Goal: Task Accomplishment & Management: Use online tool/utility

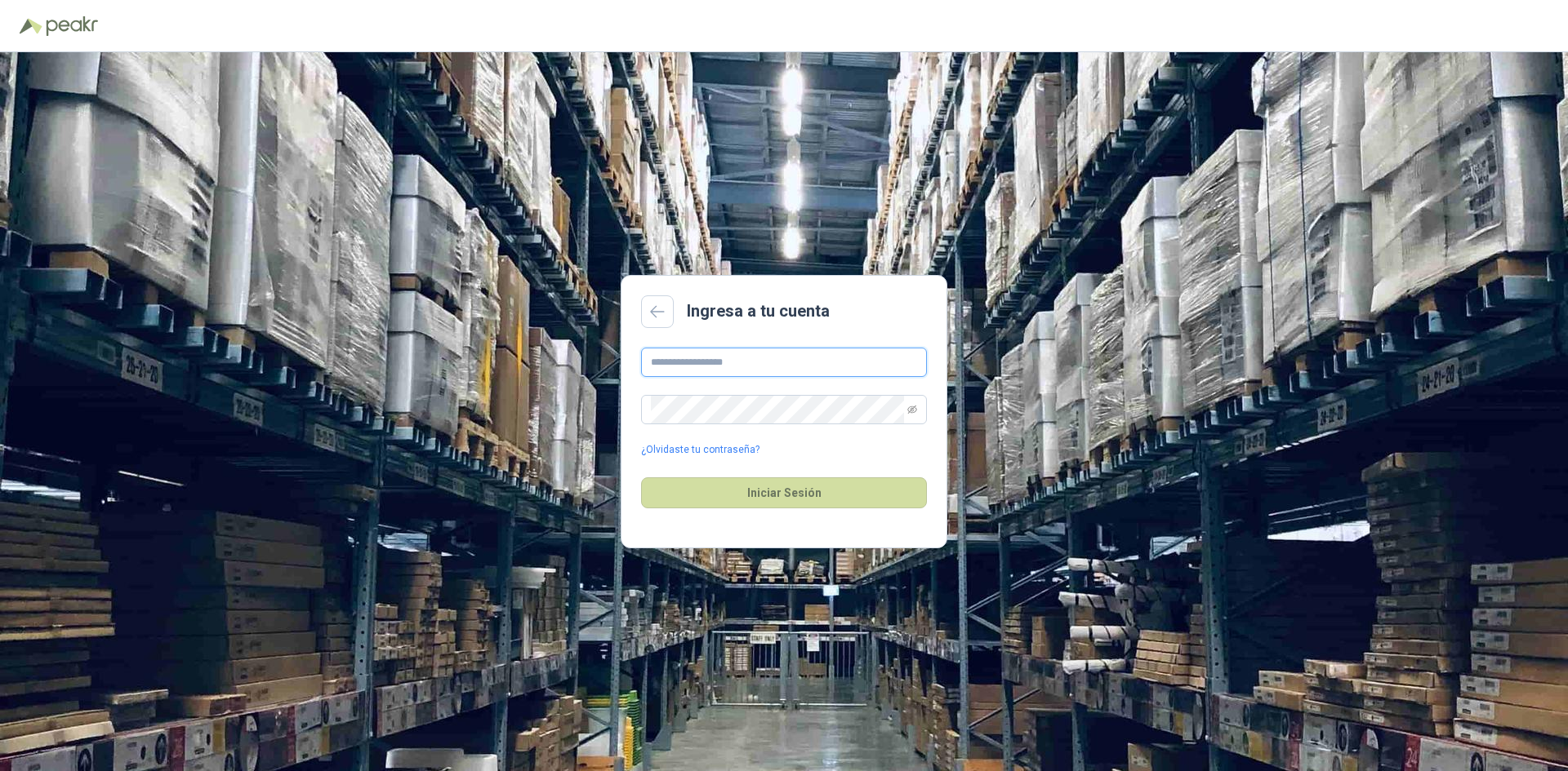
click at [789, 370] on input "text" at bounding box center [783, 362] width 286 height 29
type input "**********"
click at [737, 393] on div "**********" at bounding box center [783, 402] width 286 height 110
click at [818, 489] on button "Iniciar Sesión" at bounding box center [783, 493] width 286 height 31
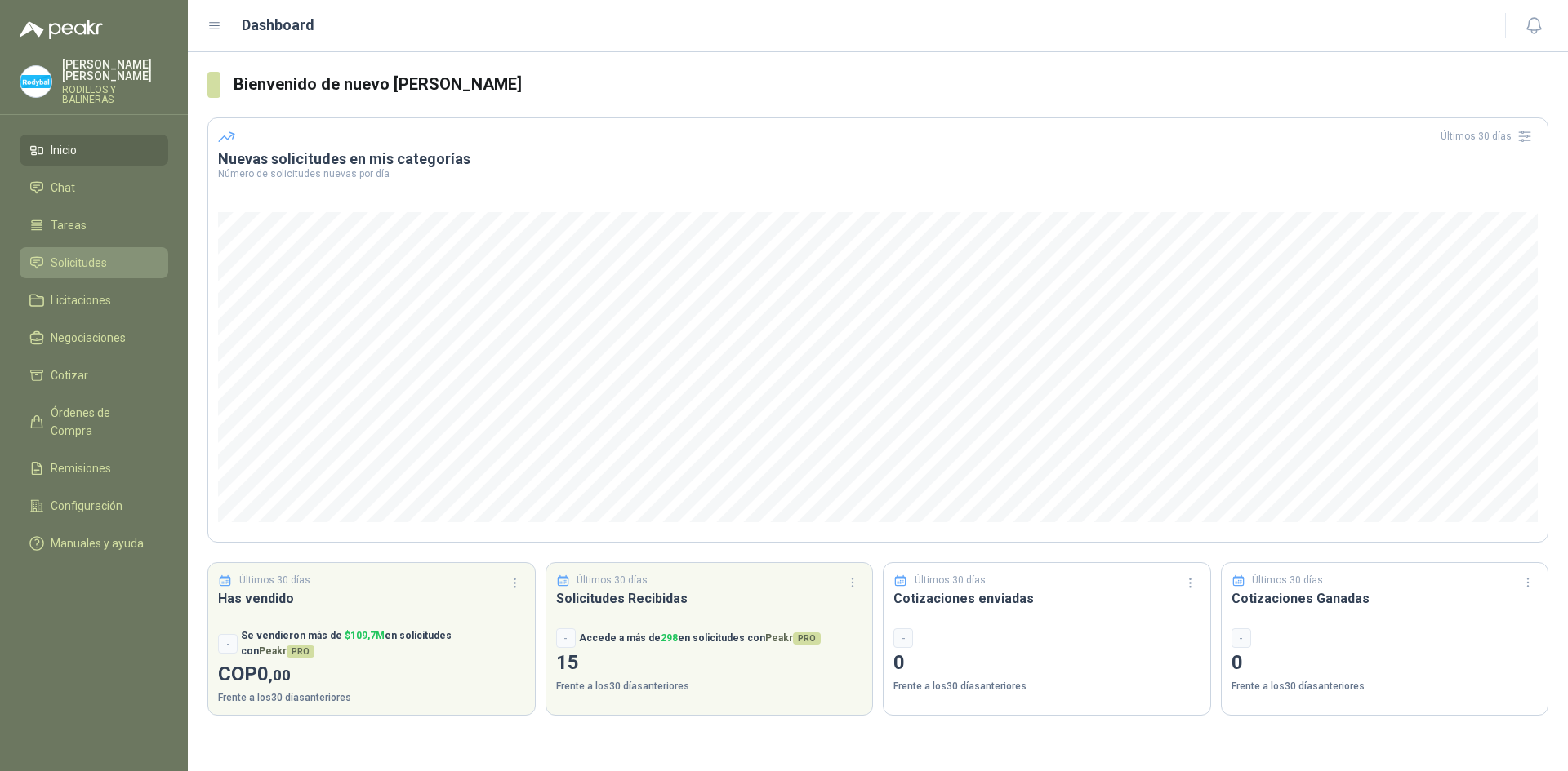
click at [75, 254] on span "Solicitudes" at bounding box center [78, 262] width 56 height 18
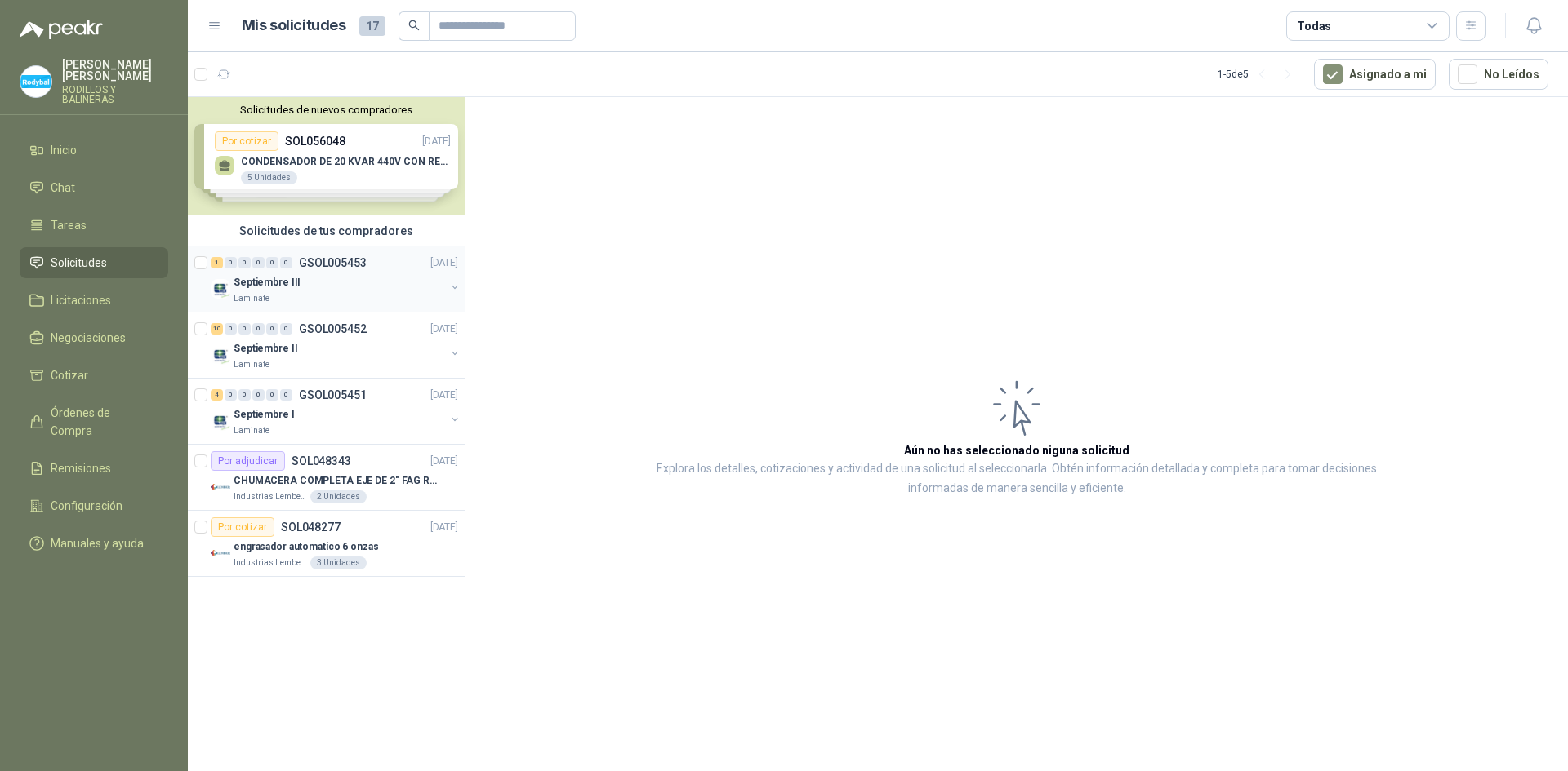
click at [348, 292] on div "Septiembre III" at bounding box center [339, 282] width 211 height 19
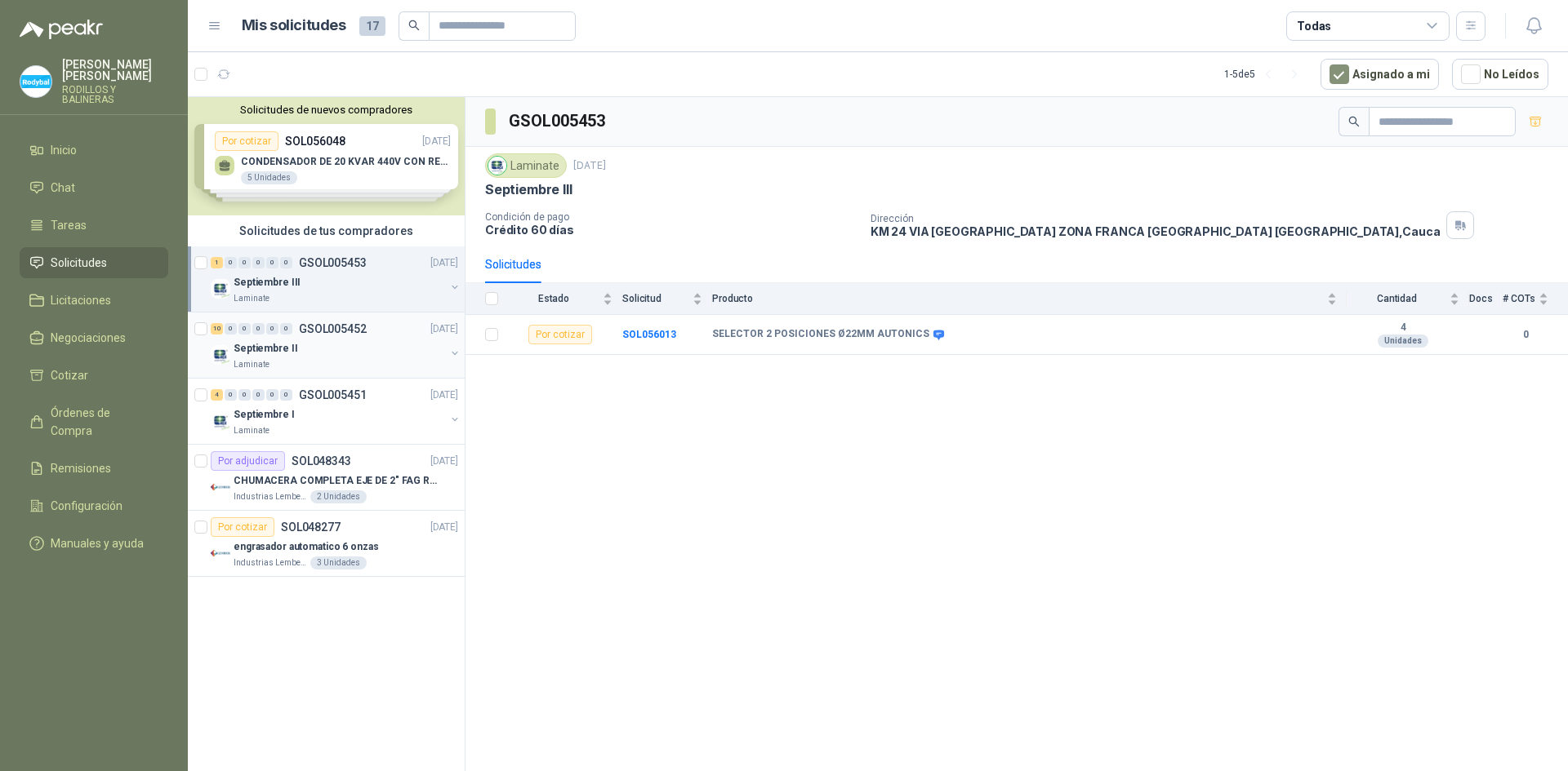
click at [346, 350] on div "Septiembre II" at bounding box center [339, 348] width 211 height 19
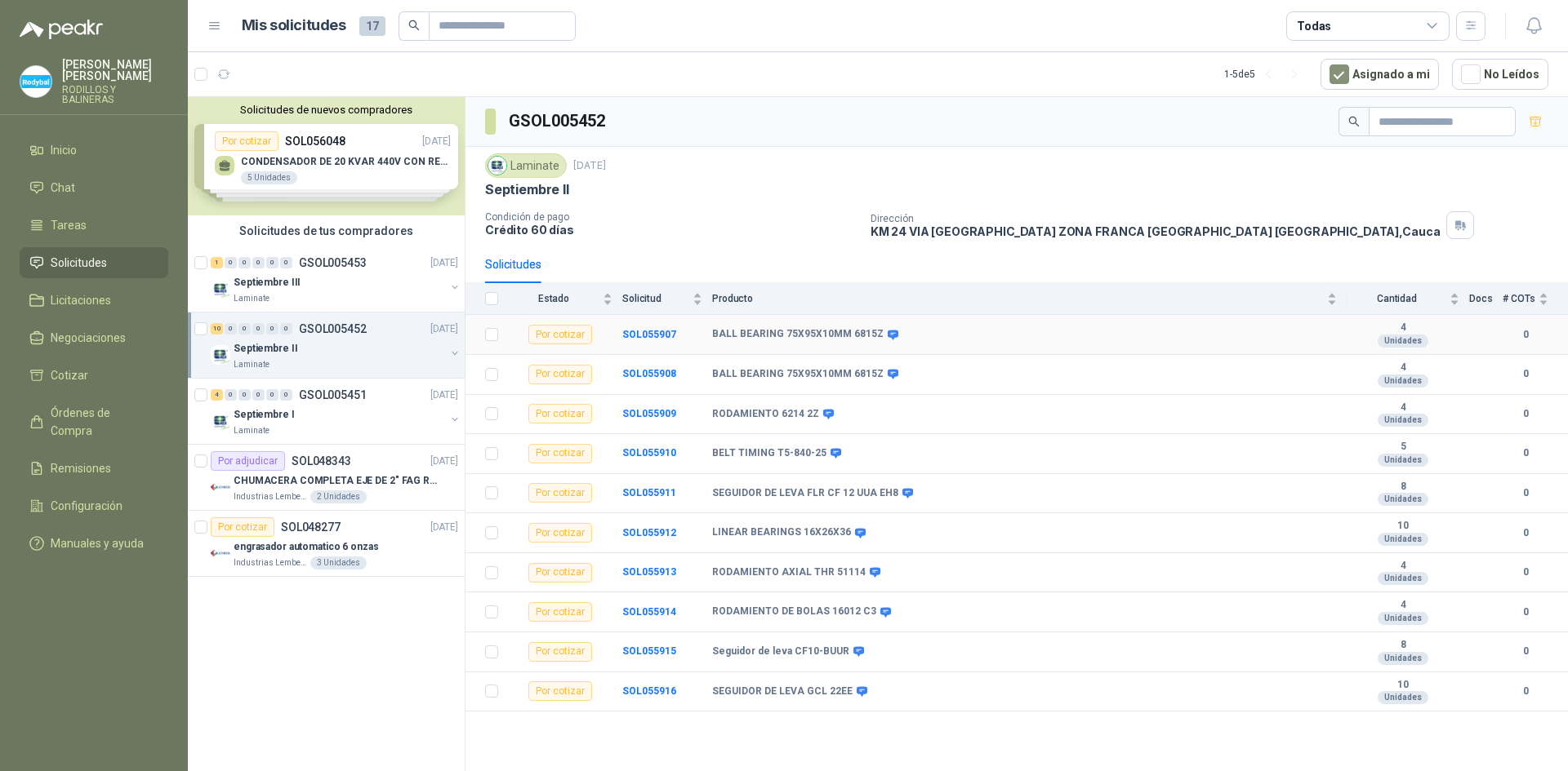
click at [558, 333] on div "Por cotizar" at bounding box center [560, 334] width 64 height 19
click at [639, 337] on b "SOL055907" at bounding box center [649, 334] width 54 height 12
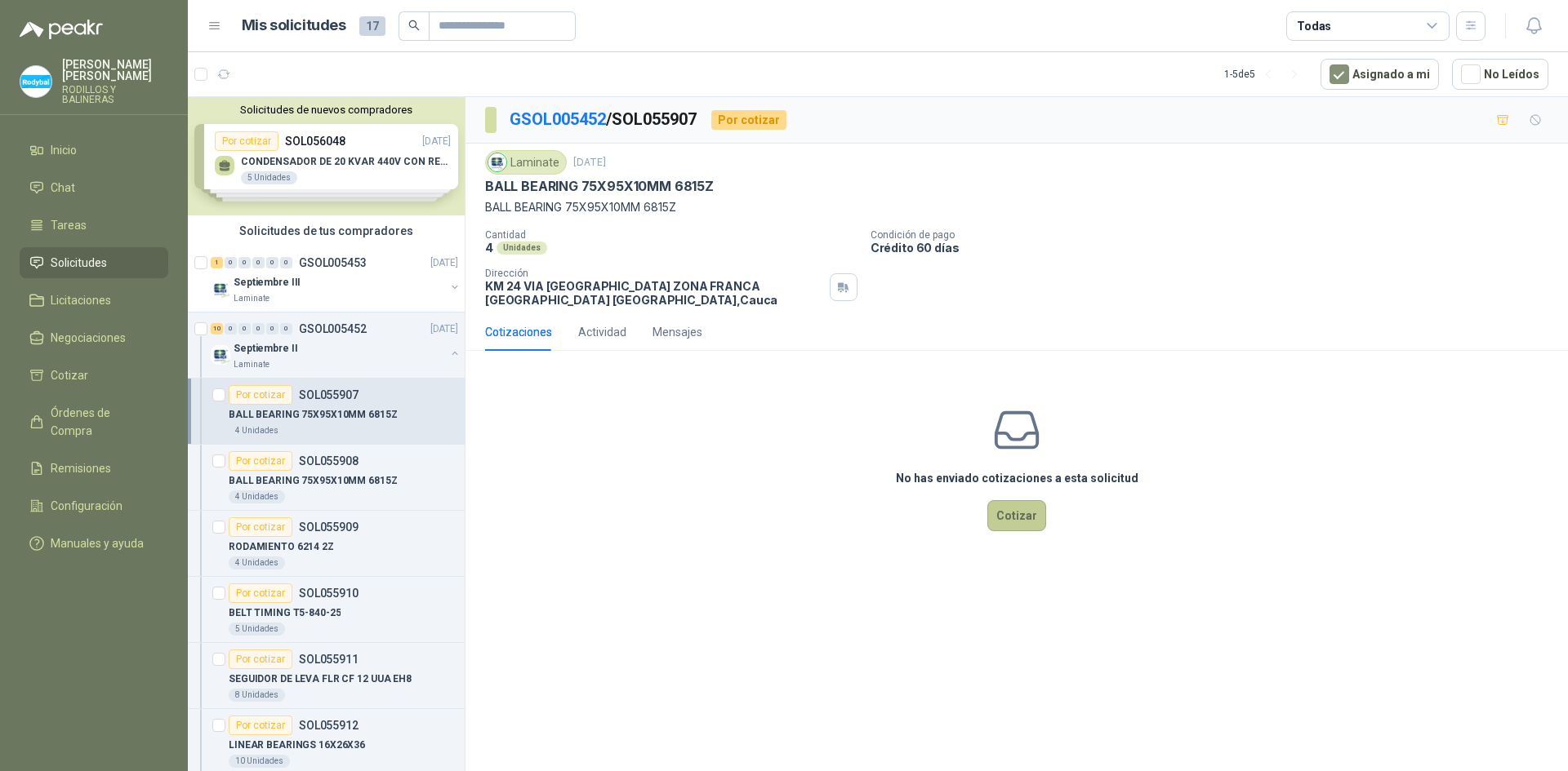
click at [1018, 515] on button "Cotizar" at bounding box center [1016, 515] width 59 height 31
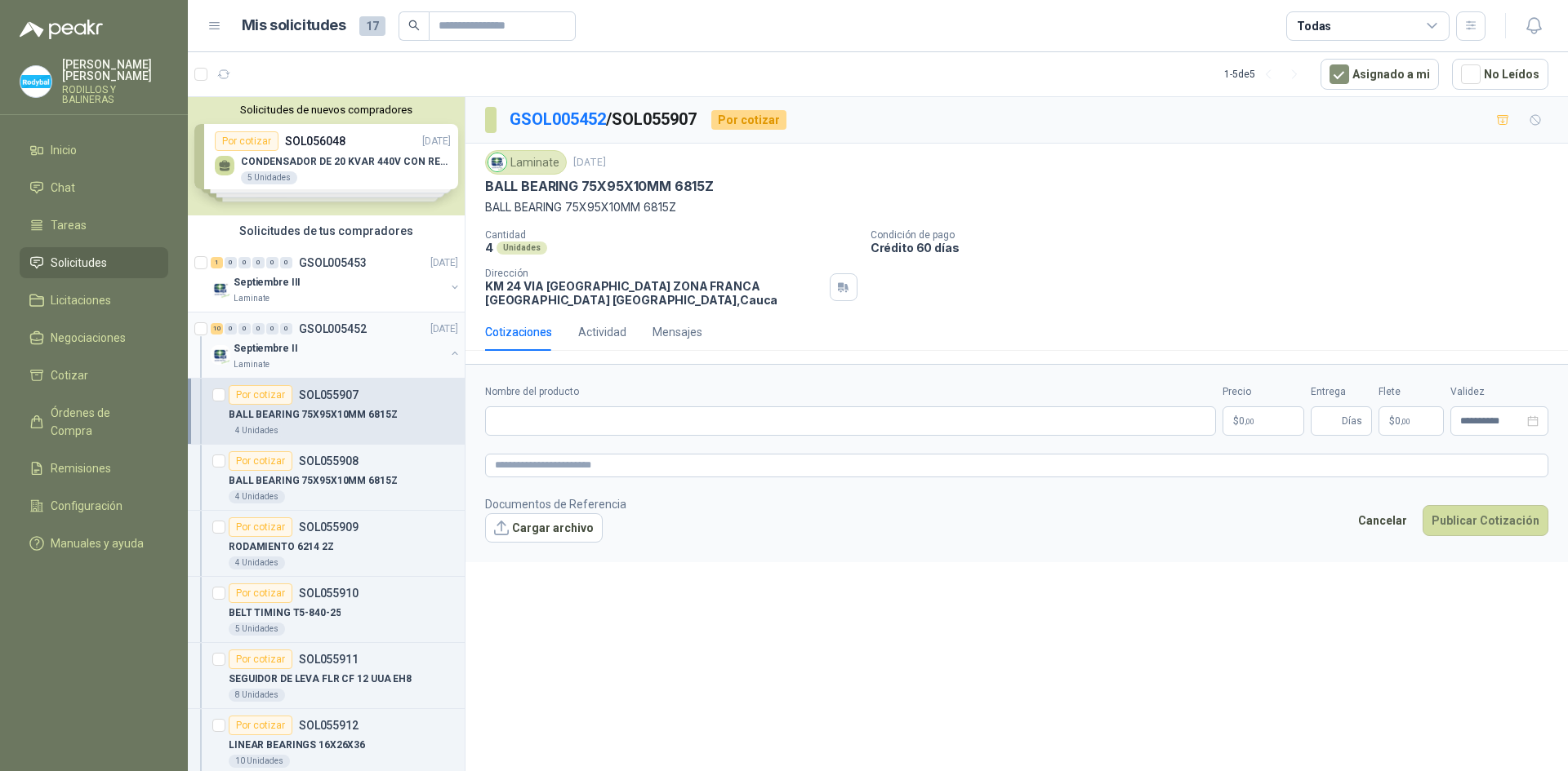
click at [330, 354] on div "Septiembre II" at bounding box center [339, 348] width 211 height 19
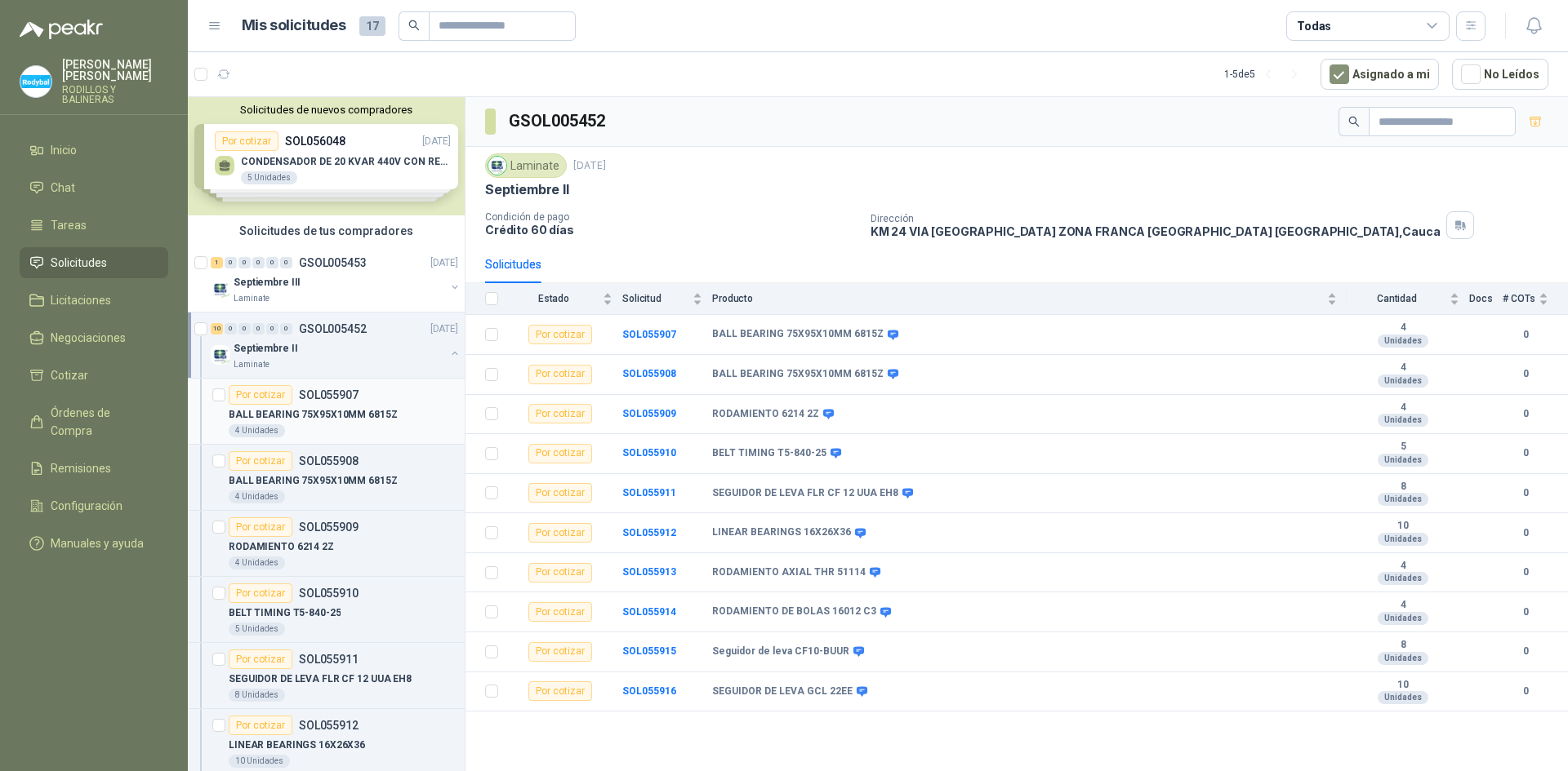
click at [363, 400] on div "Por cotizar SOL055907" at bounding box center [344, 395] width 230 height 19
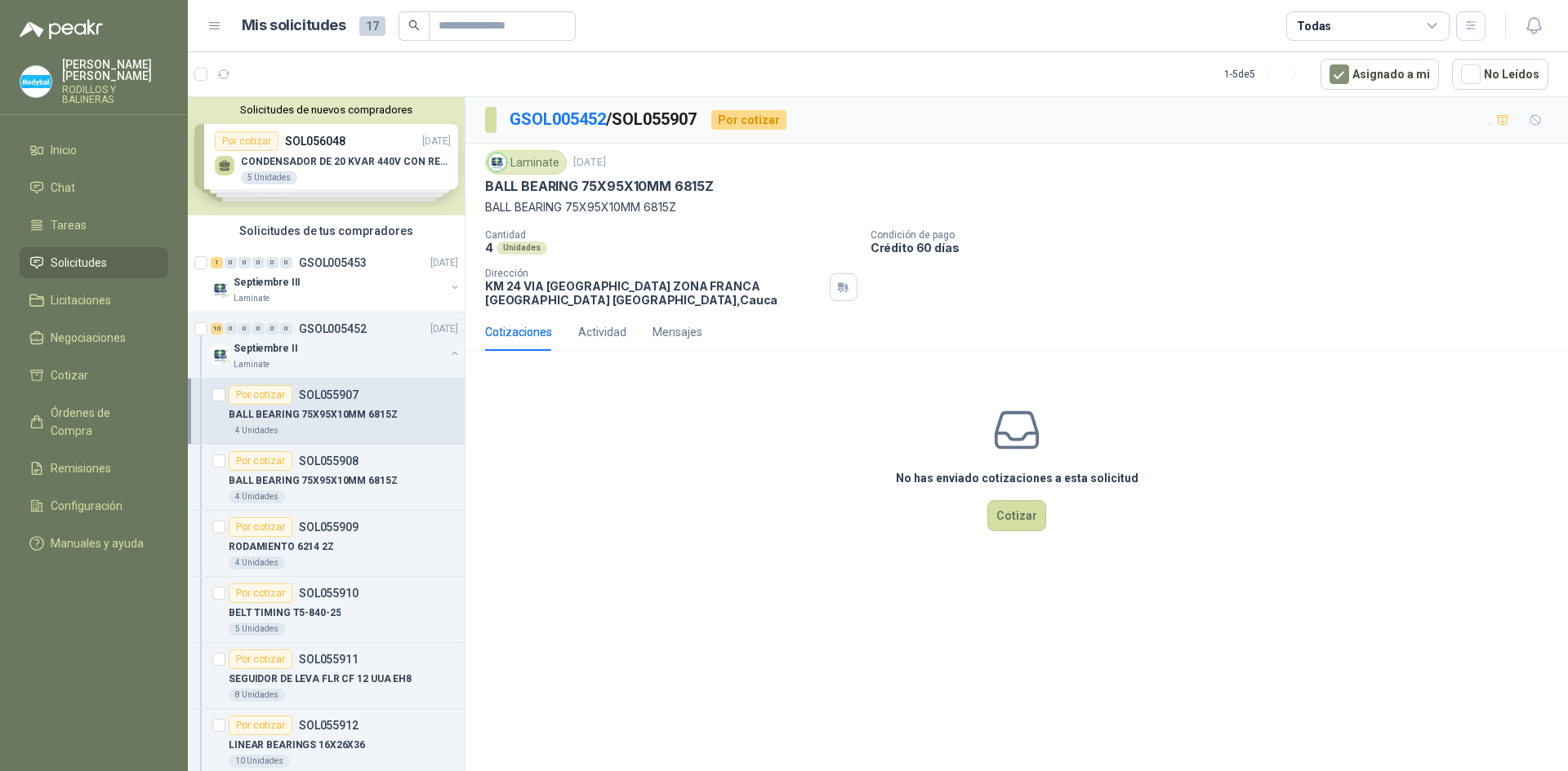
click at [345, 380] on article "Por cotizar SOL055907 BALL BEARING 75X95X10MM 6815Z 4 Unidades" at bounding box center [326, 411] width 277 height 66
click at [357, 365] on div "Laminate" at bounding box center [339, 365] width 211 height 13
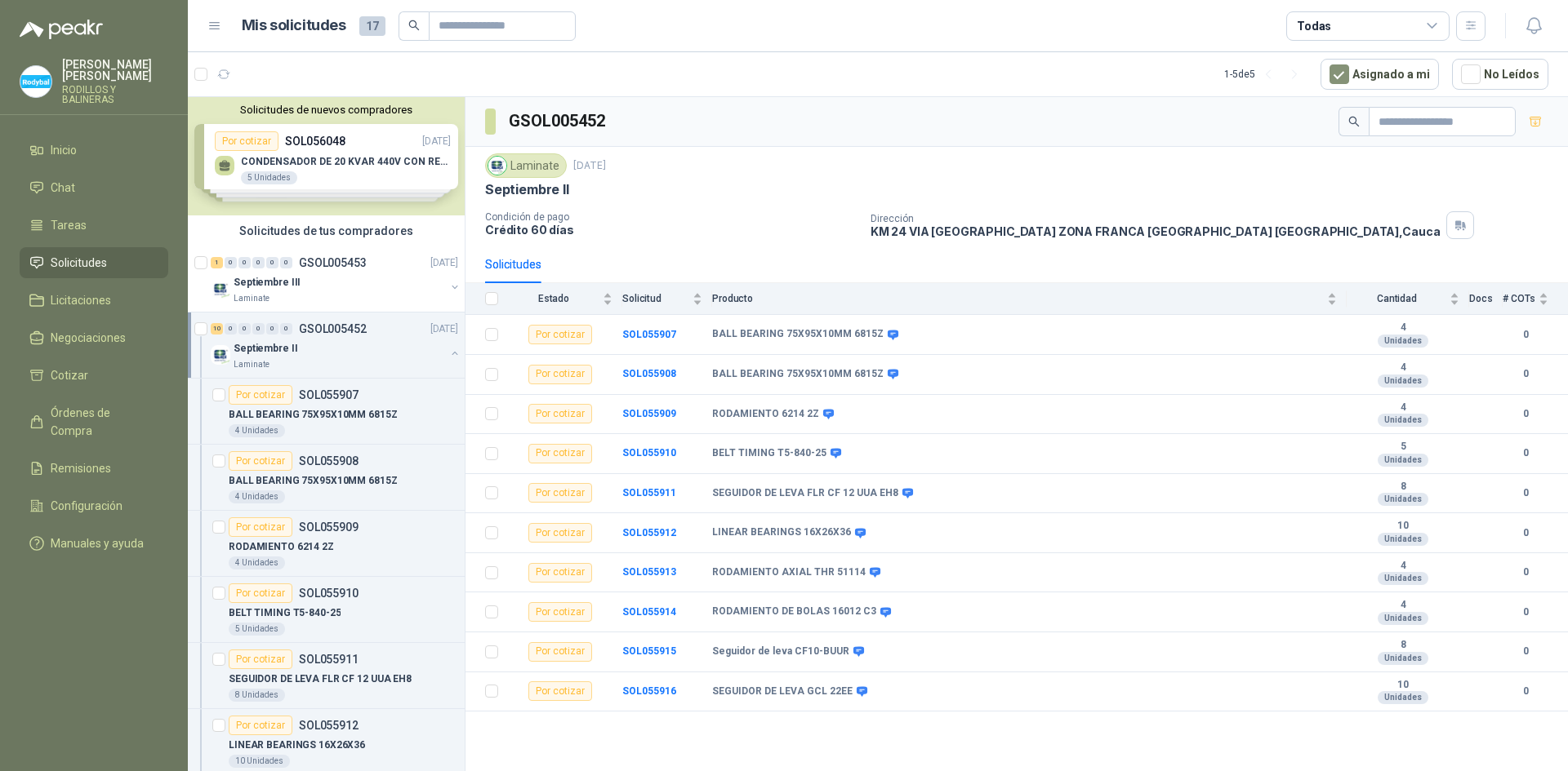
click at [70, 96] on div "[PERSON_NAME] Y [PERSON_NAME]" at bounding box center [94, 86] width 188 height 56
click at [91, 85] on p "RODILLOS Y BALINERAS" at bounding box center [115, 94] width 106 height 19
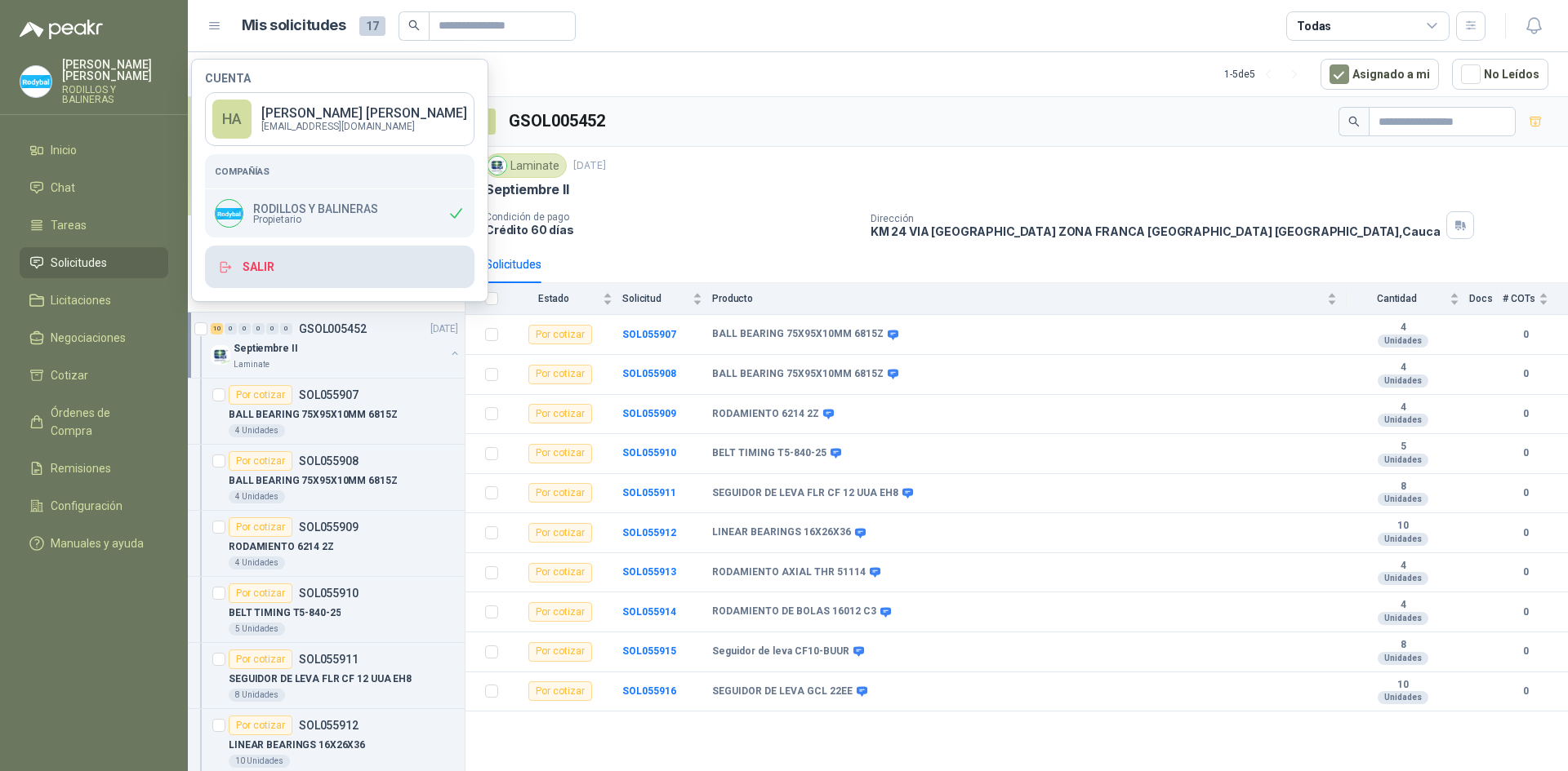
click at [278, 269] on button "Salir" at bounding box center [339, 266] width 269 height 43
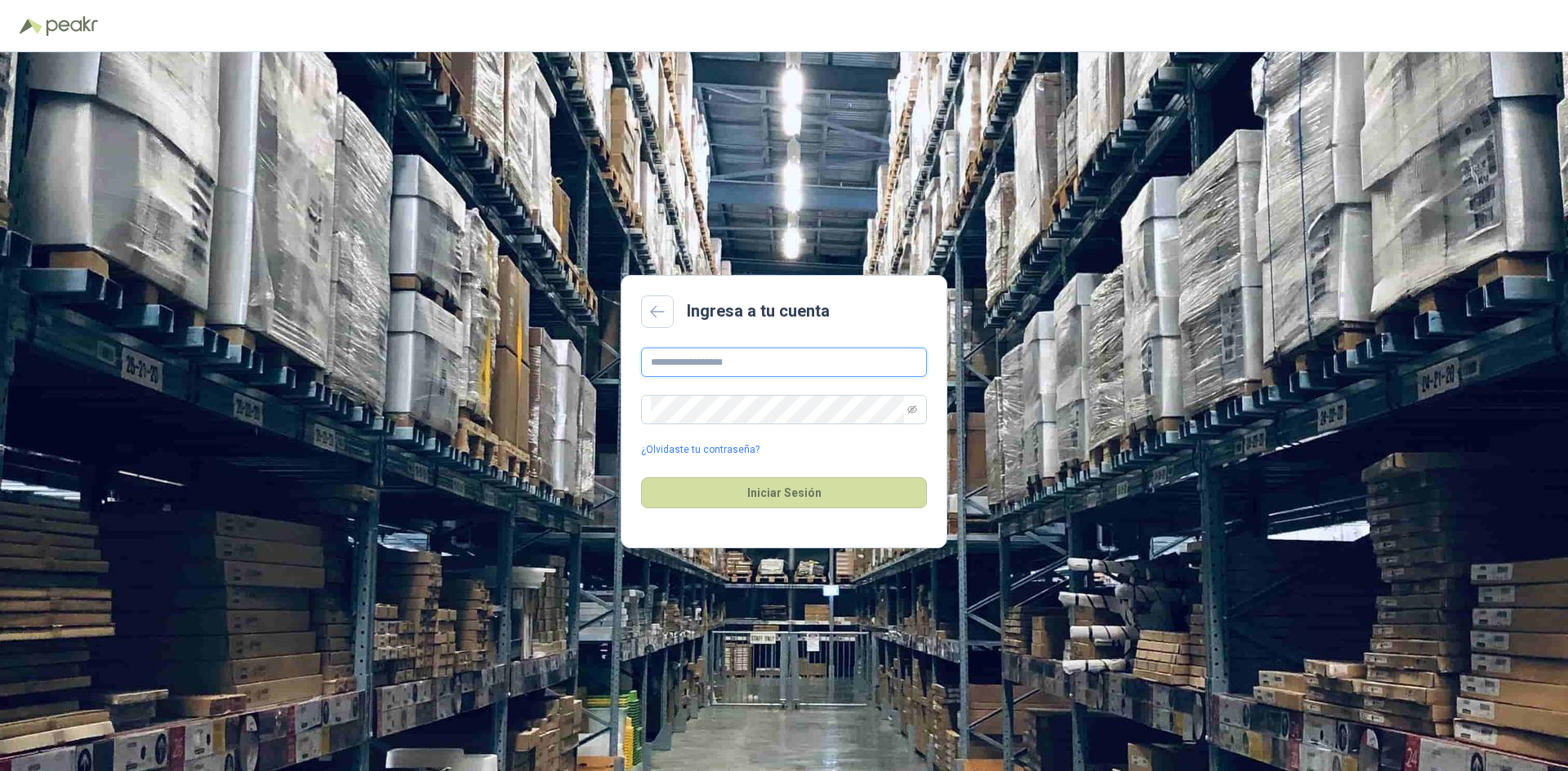
click at [772, 371] on input "text" at bounding box center [783, 362] width 286 height 29
type input "**********"
click at [641, 478] on button "Iniciar Sesión" at bounding box center [783, 493] width 286 height 31
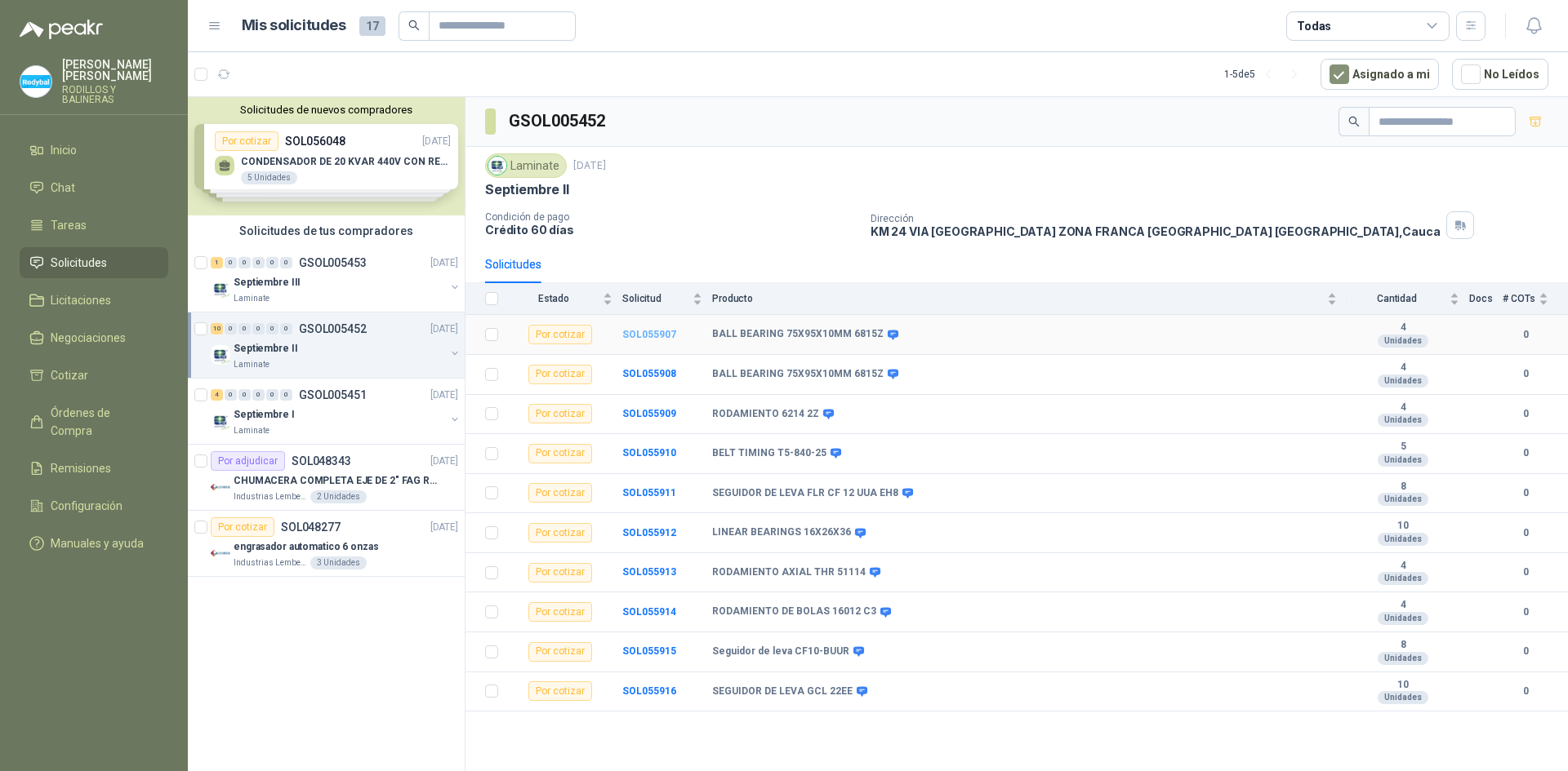
click at [659, 336] on b "SOL055907" at bounding box center [649, 334] width 54 height 12
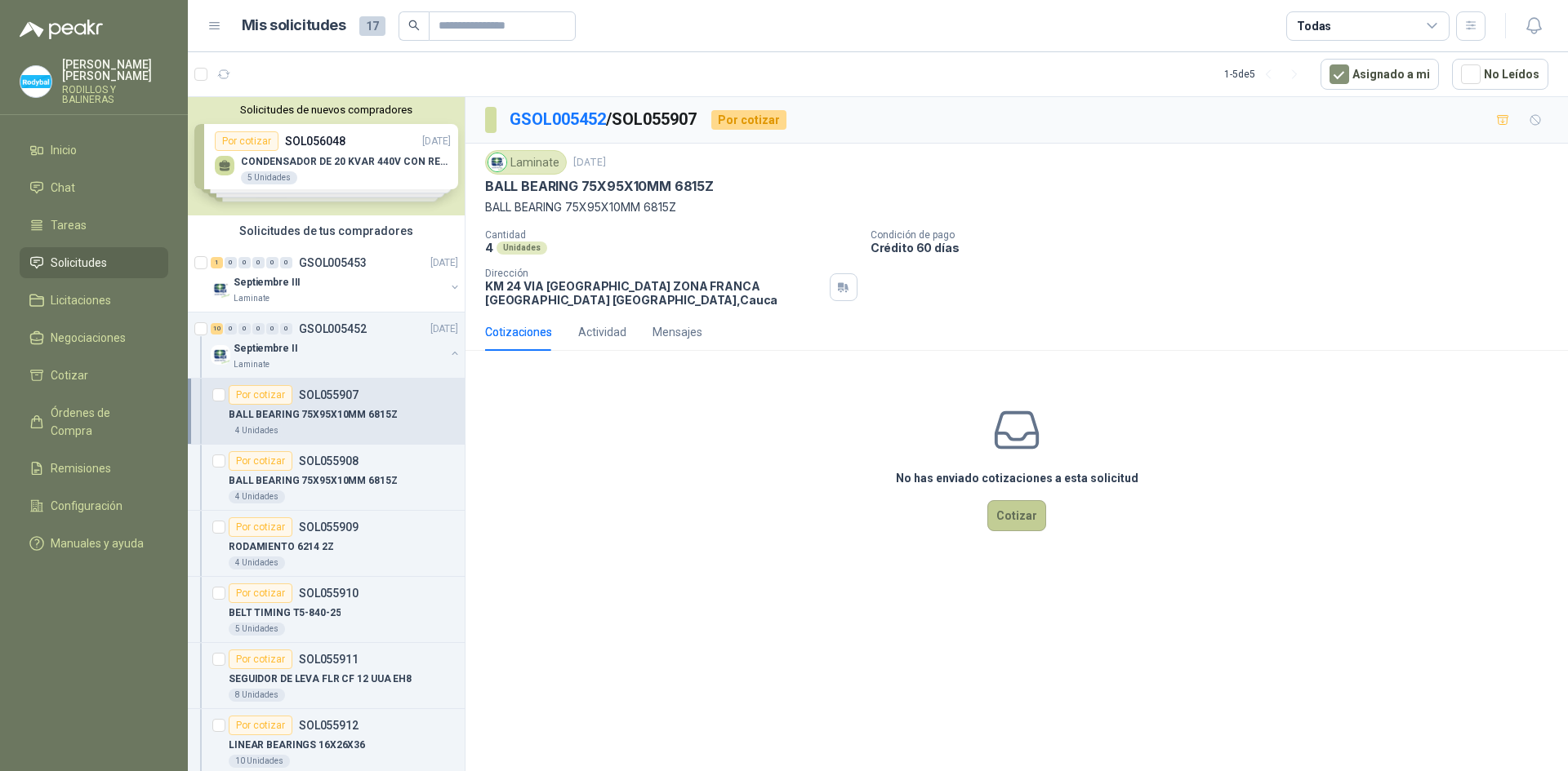
click at [1005, 515] on button "Cotizar" at bounding box center [1016, 515] width 59 height 31
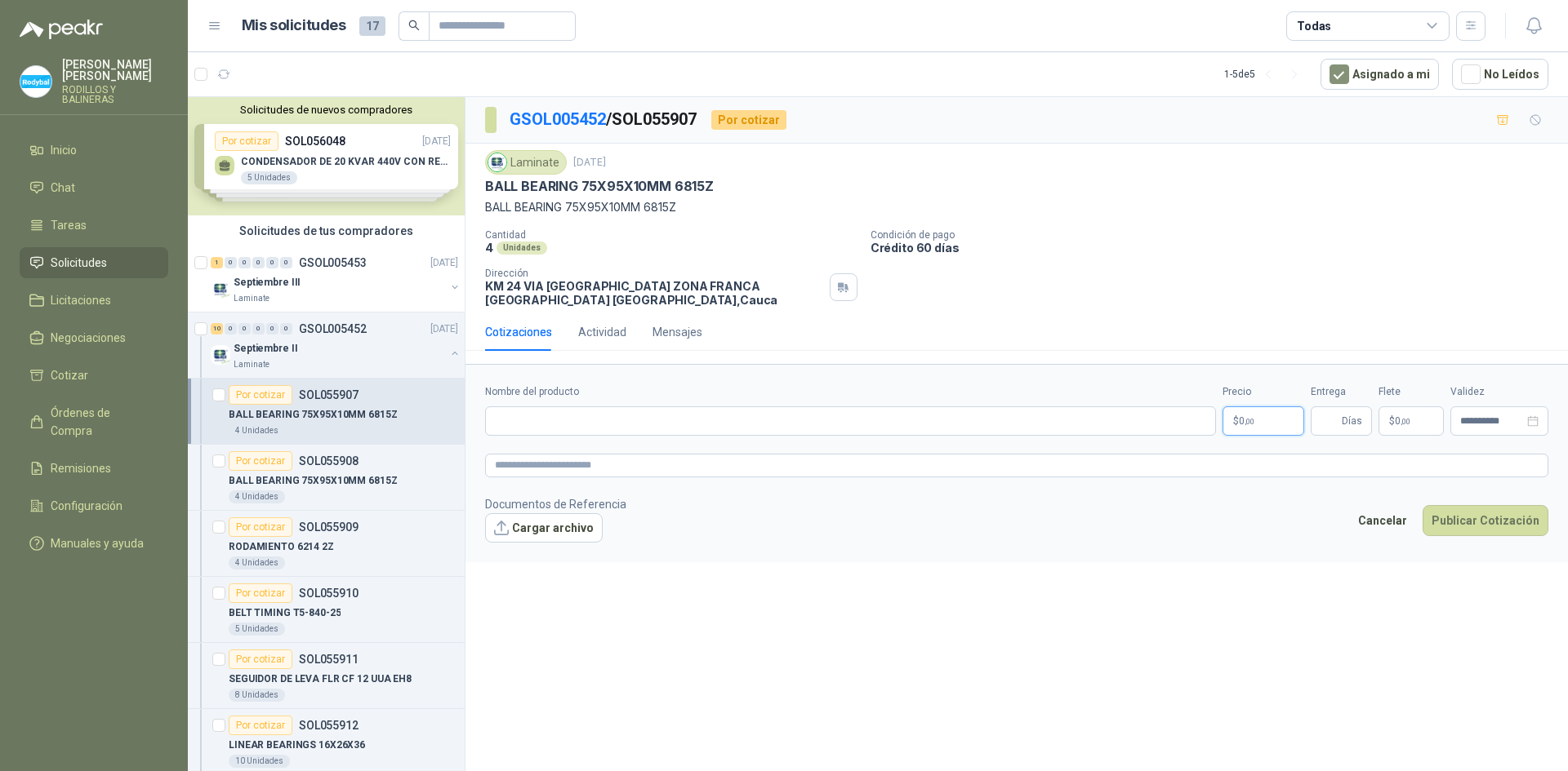
click at [1260, 418] on p "$ 0 ,00" at bounding box center [1263, 421] width 81 height 29
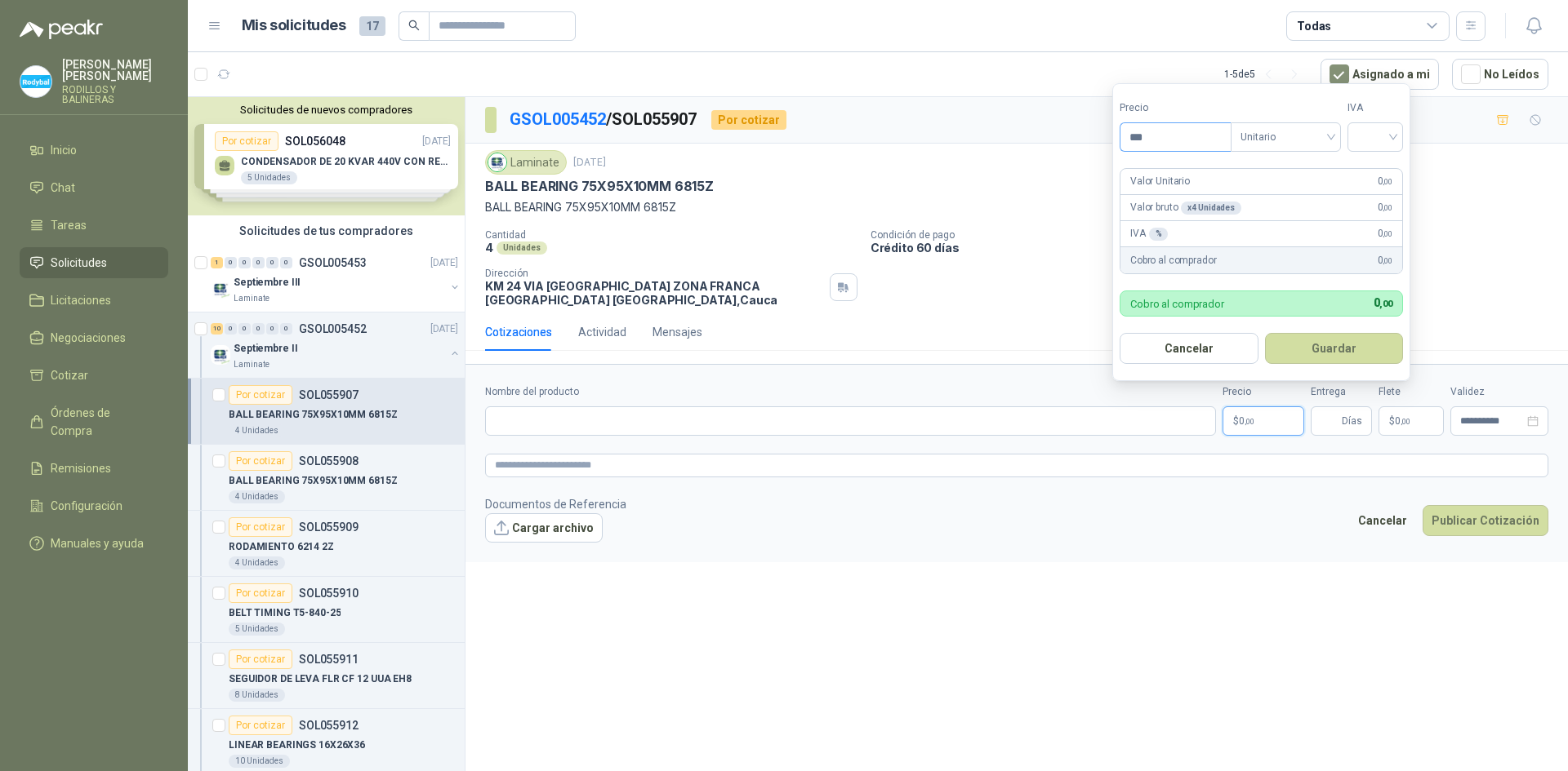
click at [1181, 137] on input "***" at bounding box center [1175, 137] width 110 height 28
click at [1223, 230] on div "IVA % 0 ,00" at bounding box center [1261, 234] width 282 height 26
click at [1469, 293] on div "Cantidad 4 Unidades Condición de pago Crédito 60 días Dirección KM 24 VIA [GEOG…" at bounding box center [1016, 268] width 1063 height 78
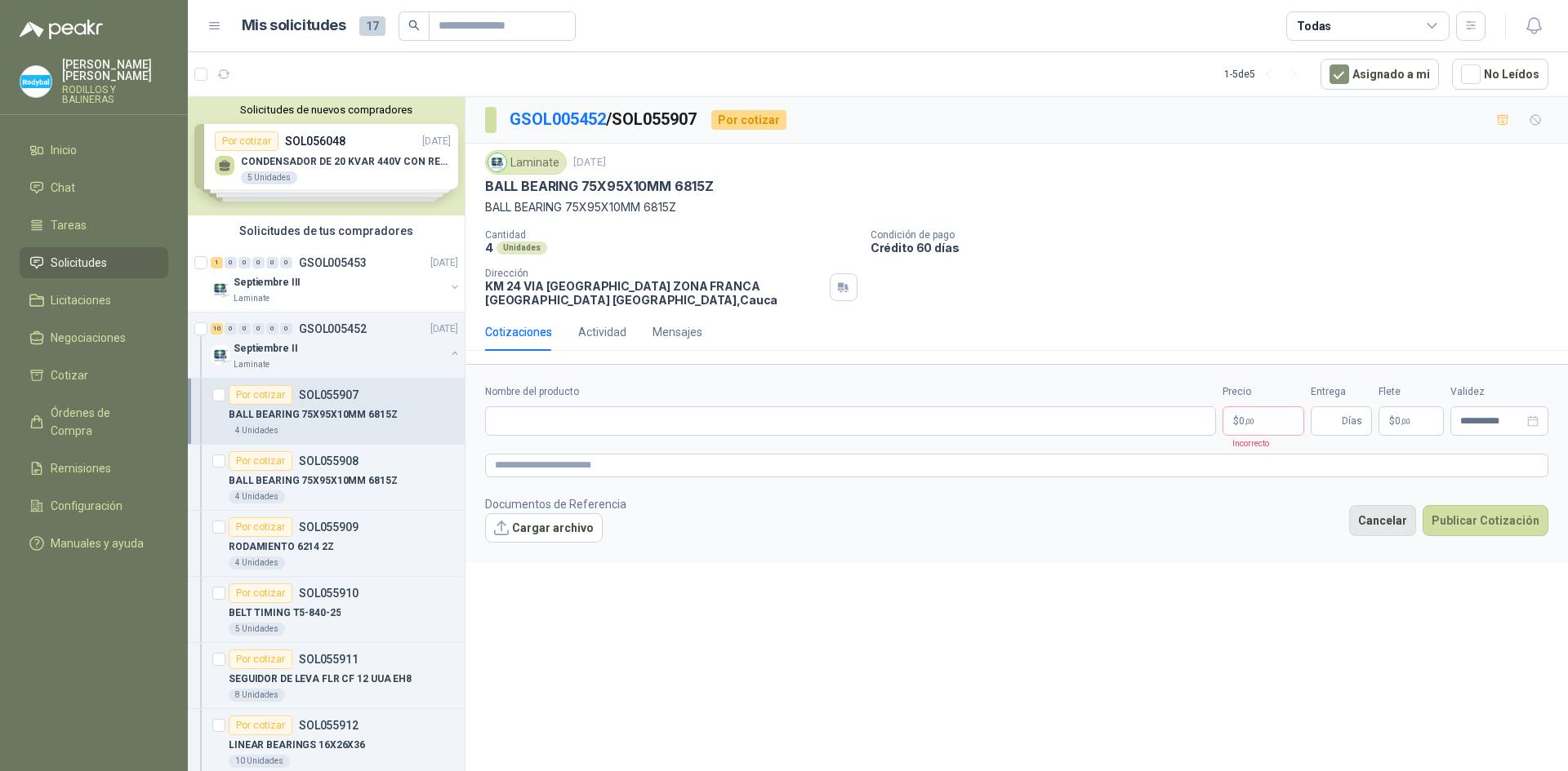
click at [1395, 520] on button "Cancelar" at bounding box center [1383, 520] width 67 height 31
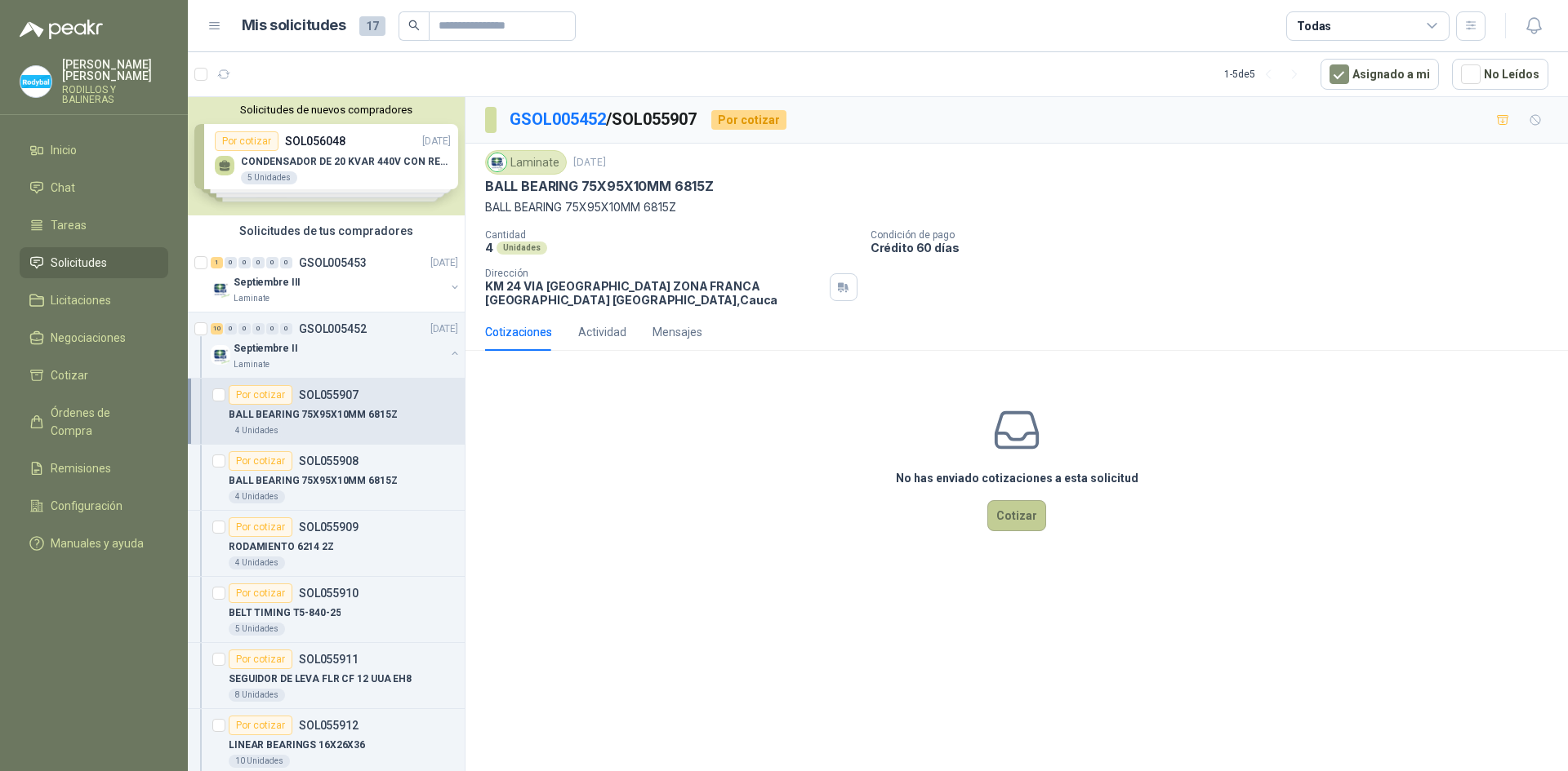
click at [1019, 519] on button "Cotizar" at bounding box center [1016, 515] width 59 height 31
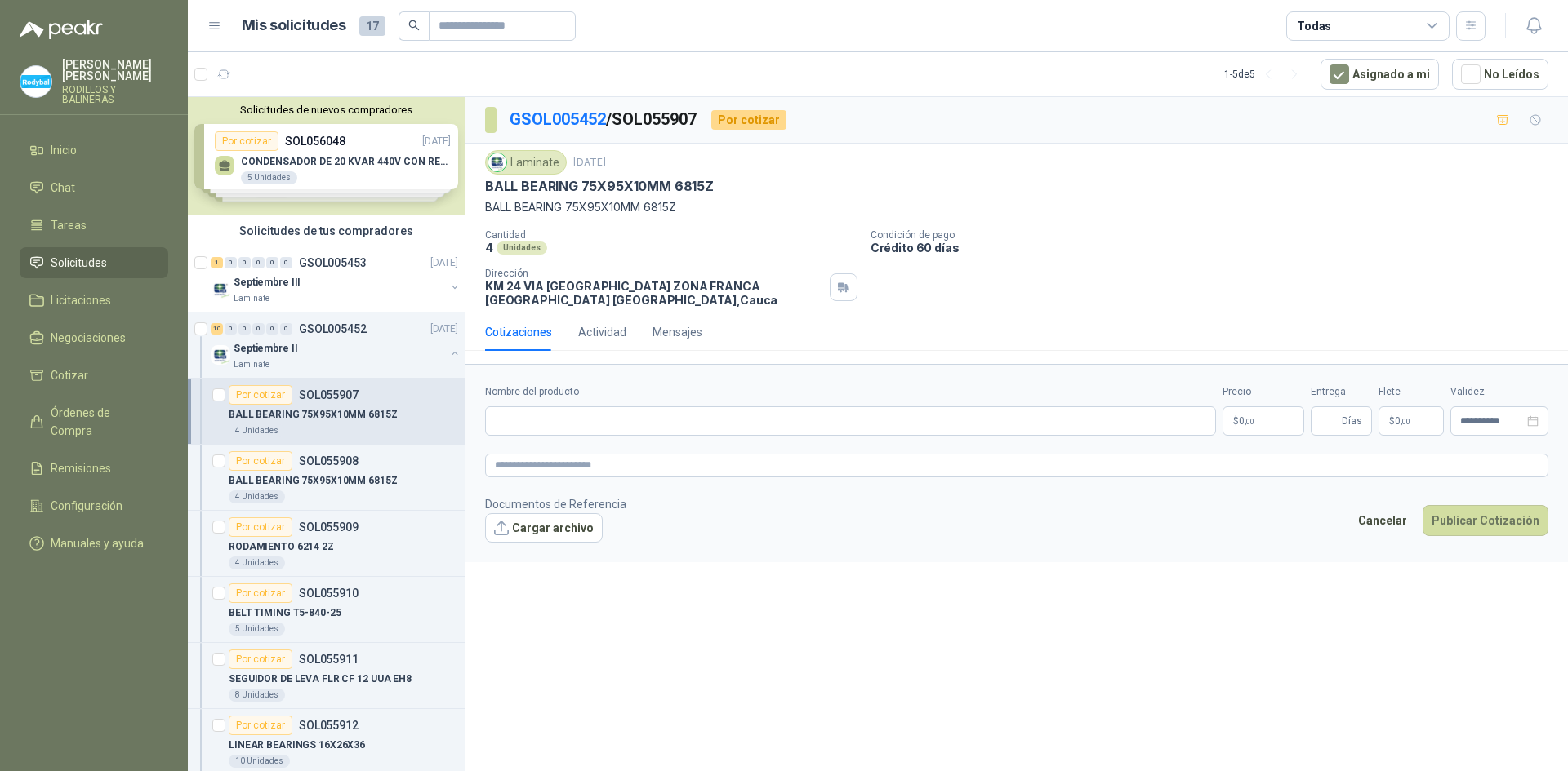
click at [1280, 422] on p "$ 0 ,00" at bounding box center [1263, 421] width 81 height 29
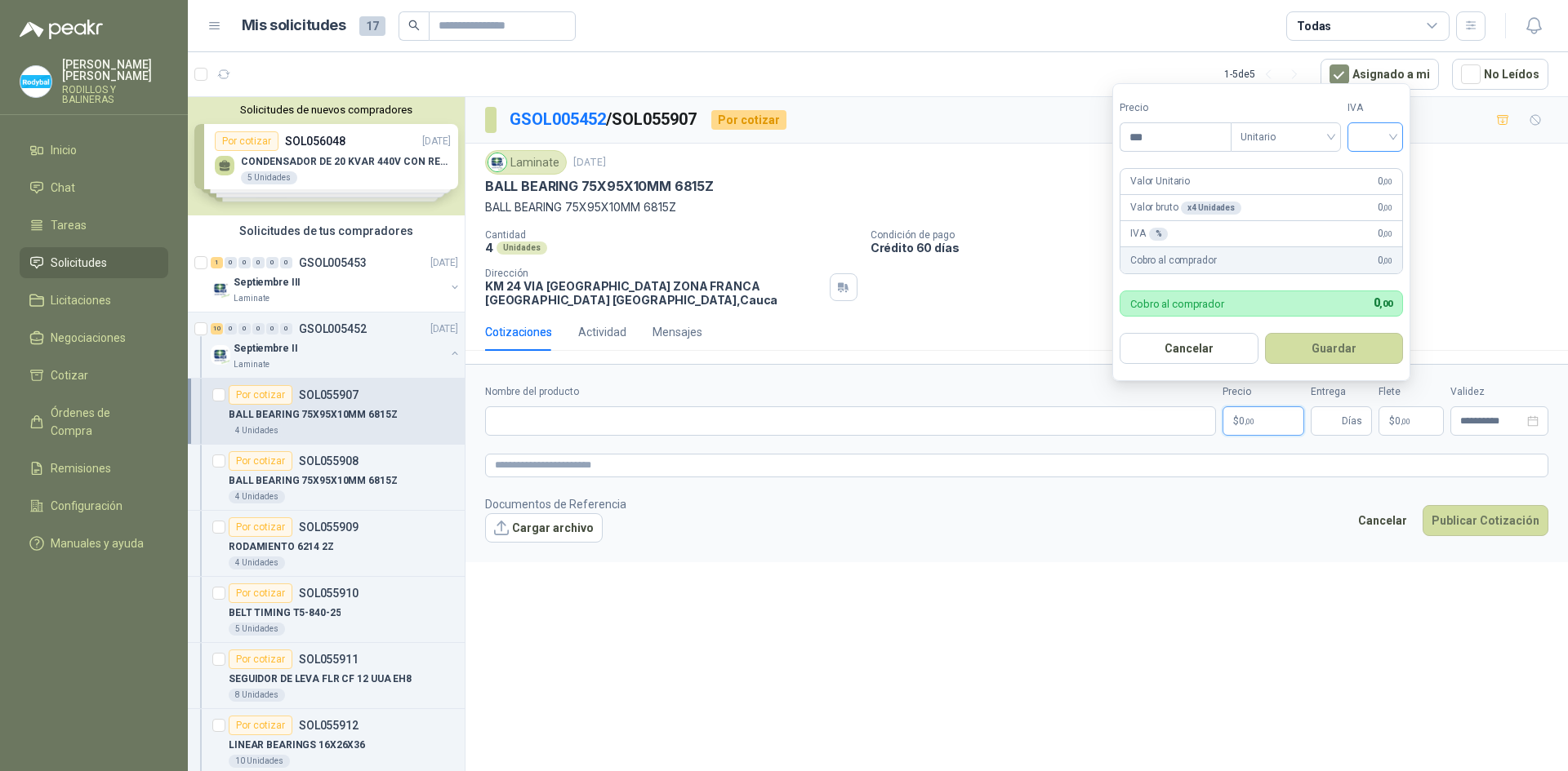
click at [1383, 146] on input "search" at bounding box center [1374, 135] width 36 height 24
click at [1448, 216] on p "BALL BEARING 75X95X10MM 6815Z" at bounding box center [1016, 207] width 1063 height 18
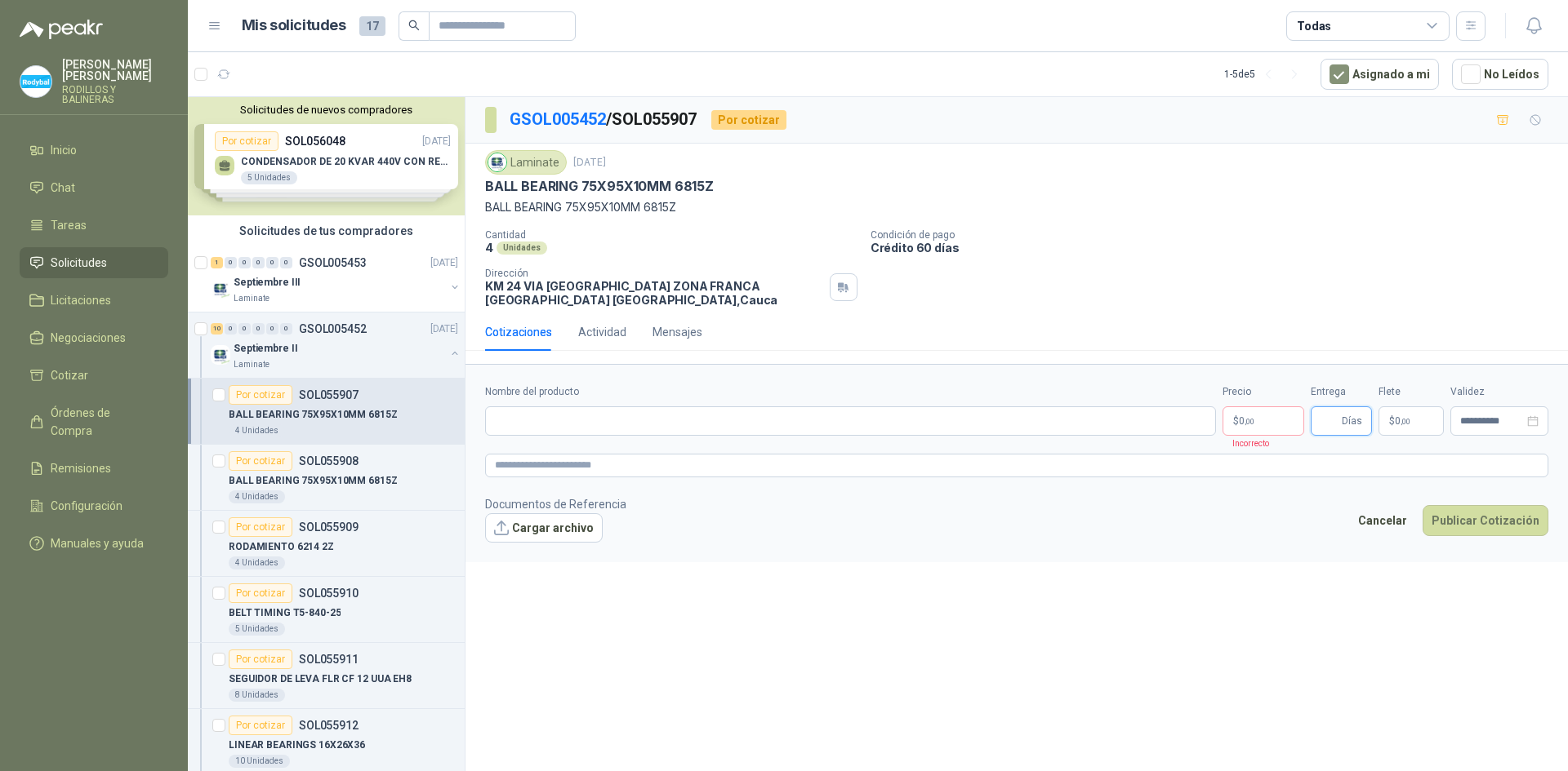
click at [1329, 419] on input "Entrega" at bounding box center [1329, 421] width 18 height 28
click at [1380, 323] on div "Cotizaciones Actividad Mensajes" at bounding box center [1016, 332] width 1063 height 38
click at [599, 333] on div "Actividad" at bounding box center [601, 332] width 48 height 18
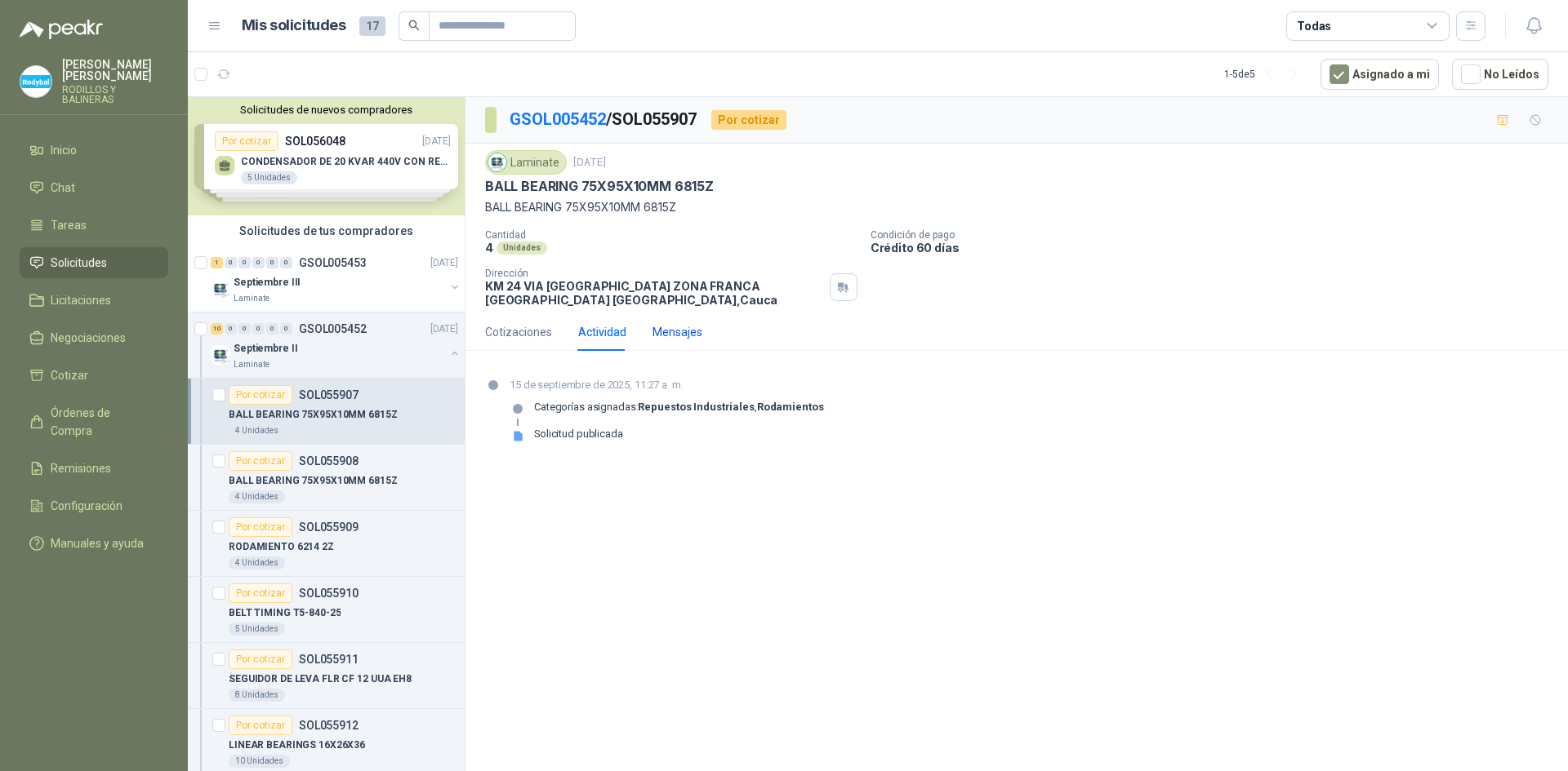
click at [652, 334] on div "Mensajes" at bounding box center [677, 332] width 49 height 18
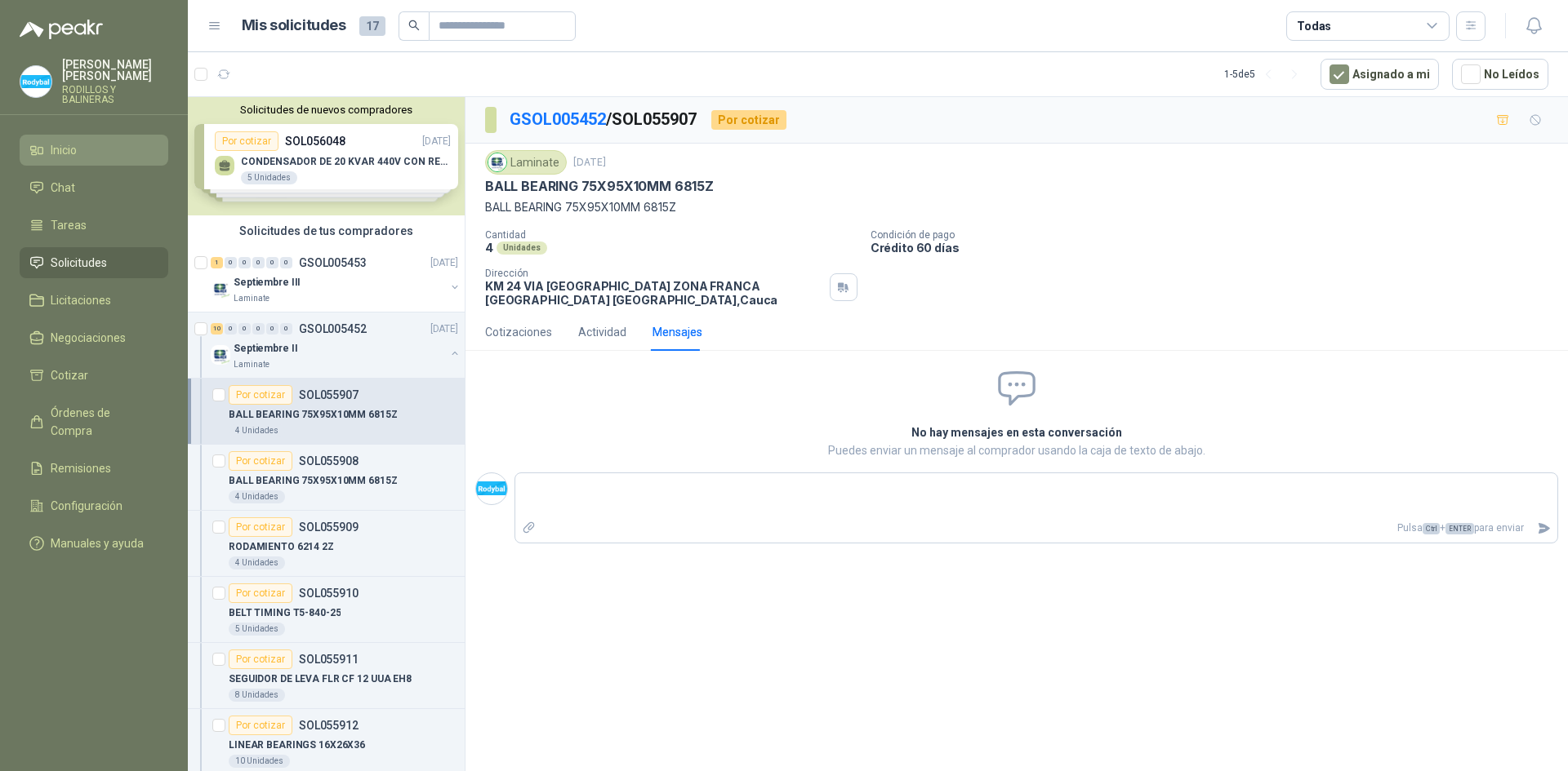
click at [54, 141] on span "Inicio" at bounding box center [63, 149] width 26 height 18
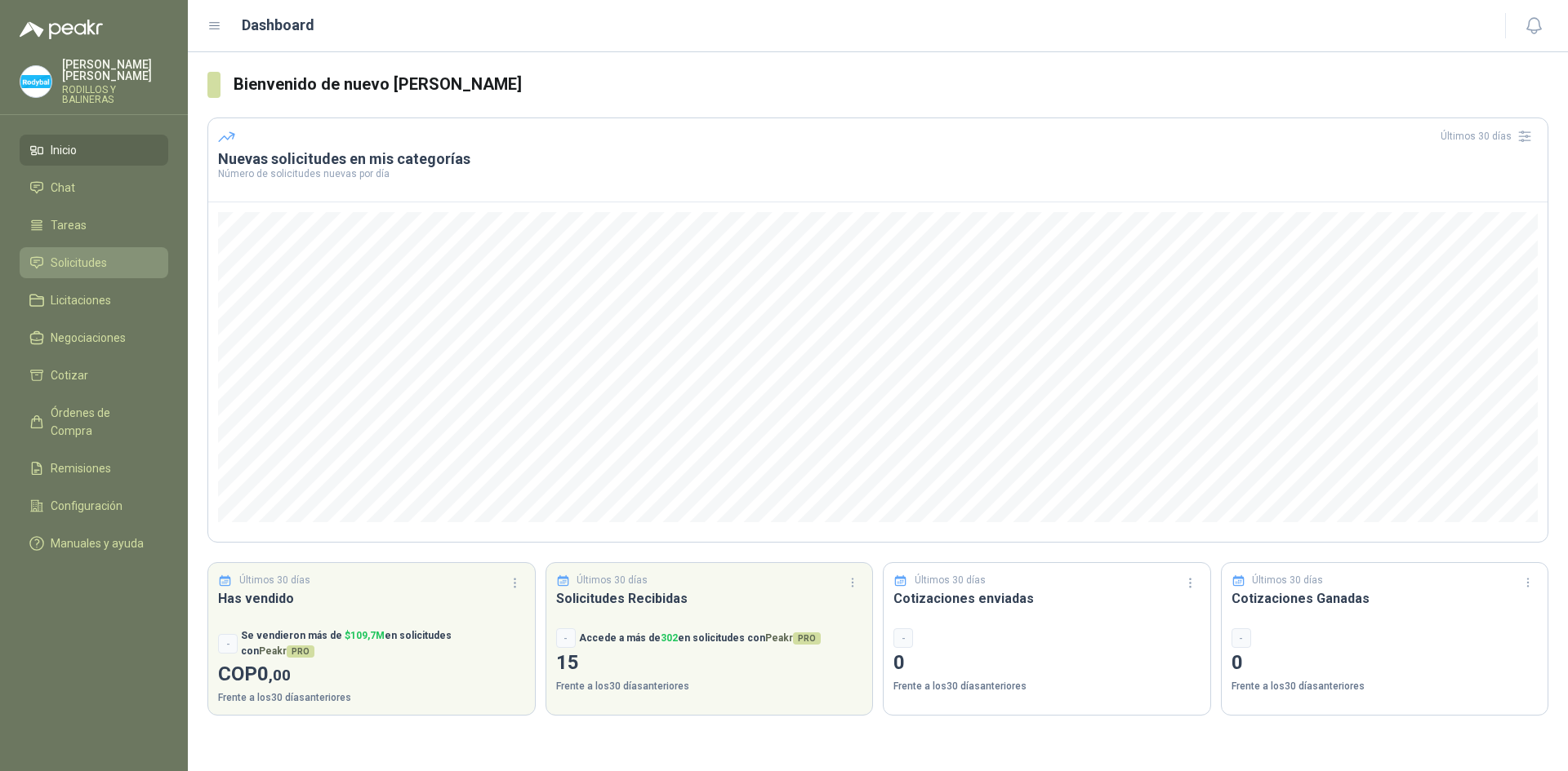
click at [70, 256] on span "Solicitudes" at bounding box center [78, 262] width 56 height 18
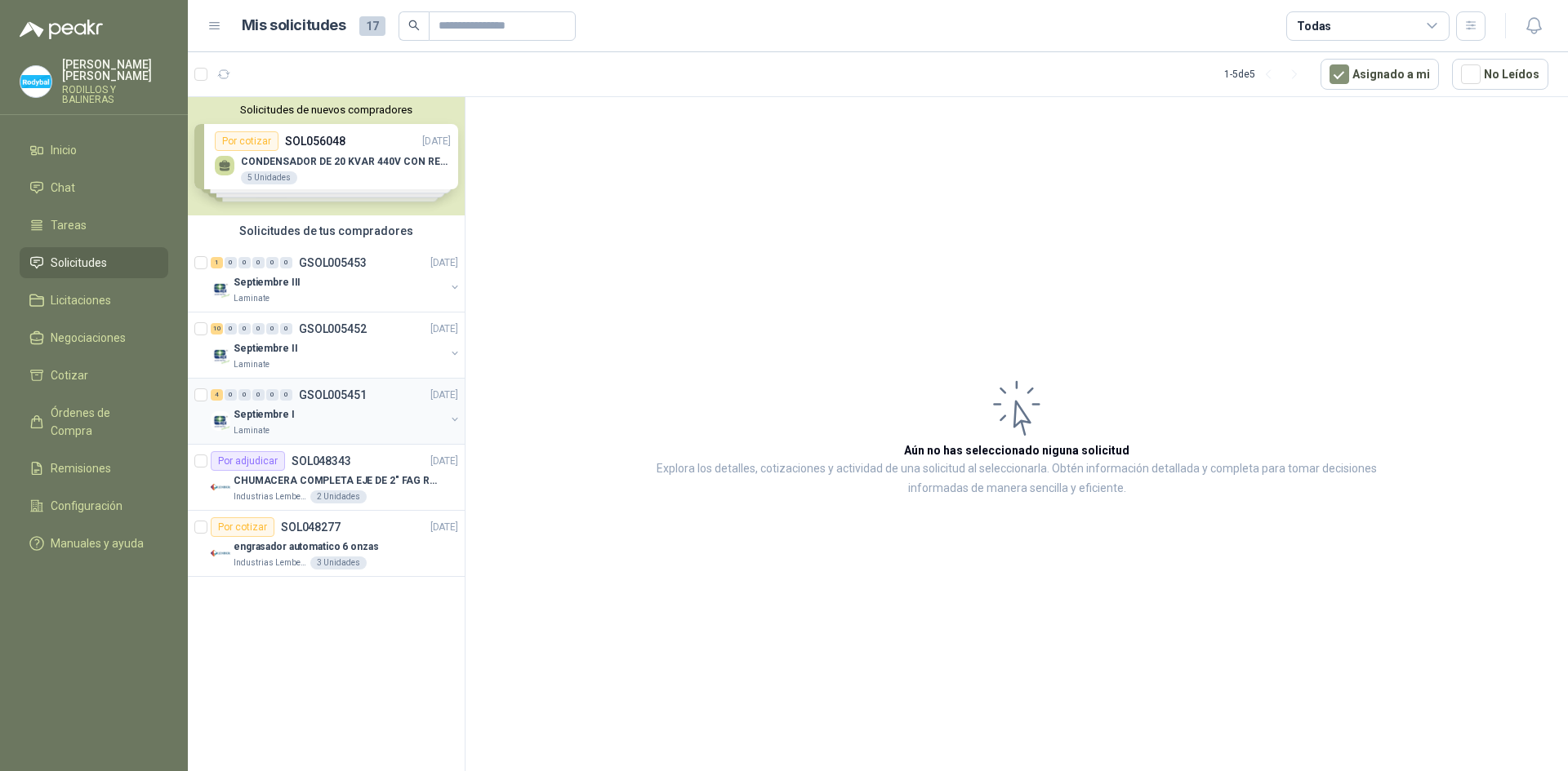
click at [361, 407] on div "Septiembre I" at bounding box center [339, 414] width 211 height 19
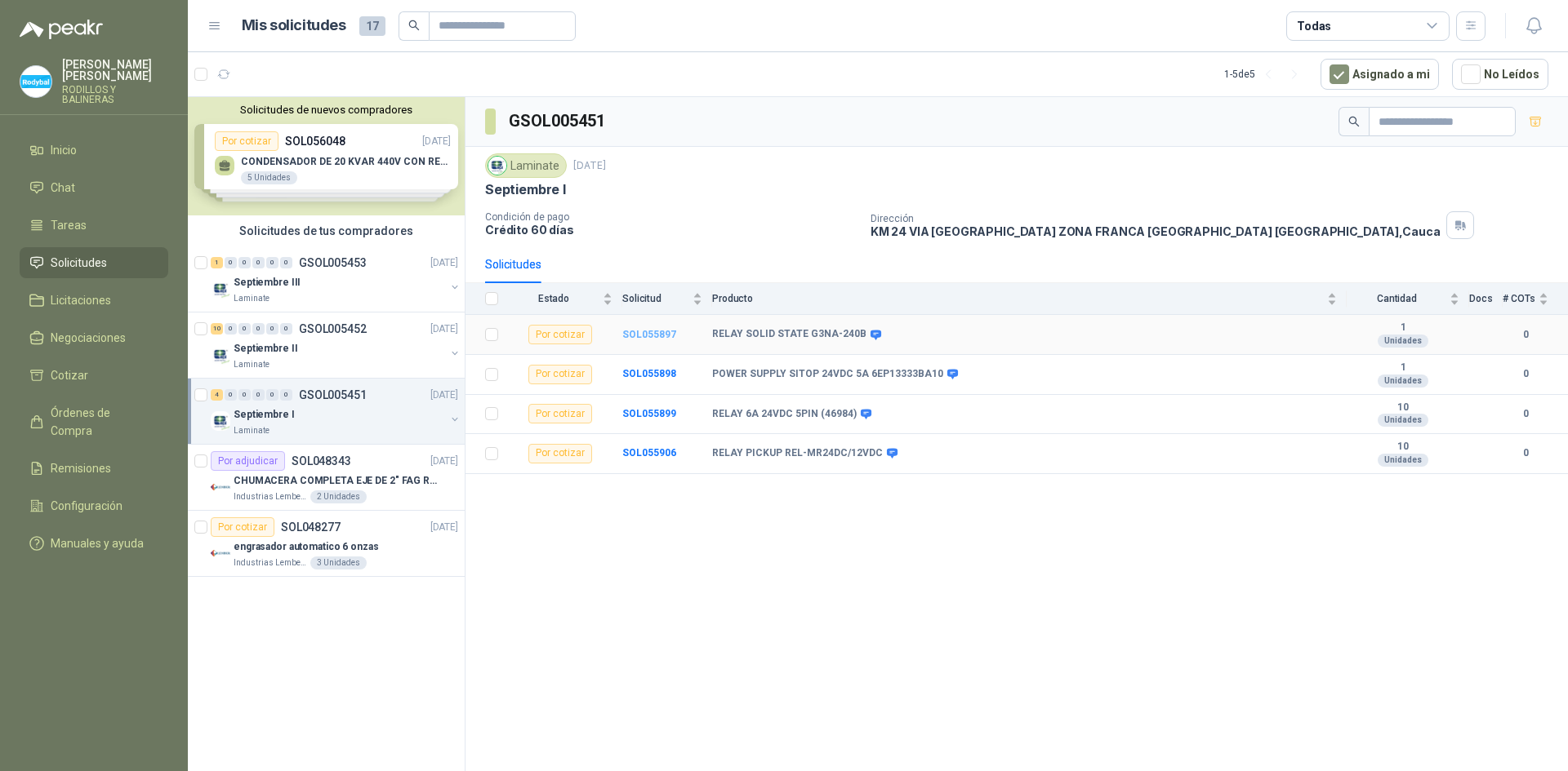
click at [652, 338] on b "SOL055897" at bounding box center [649, 334] width 54 height 12
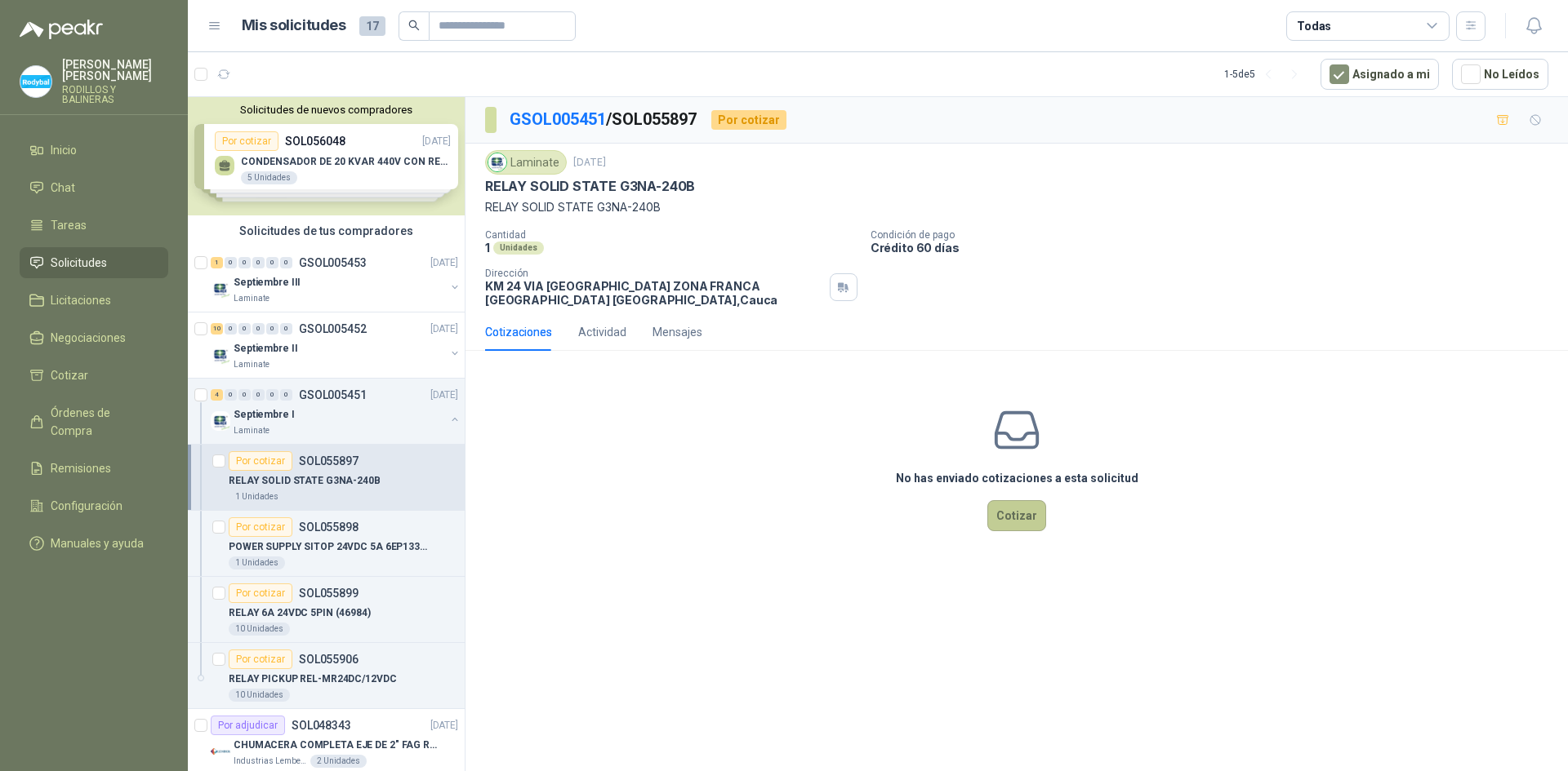
click at [1024, 520] on button "Cotizar" at bounding box center [1016, 515] width 59 height 31
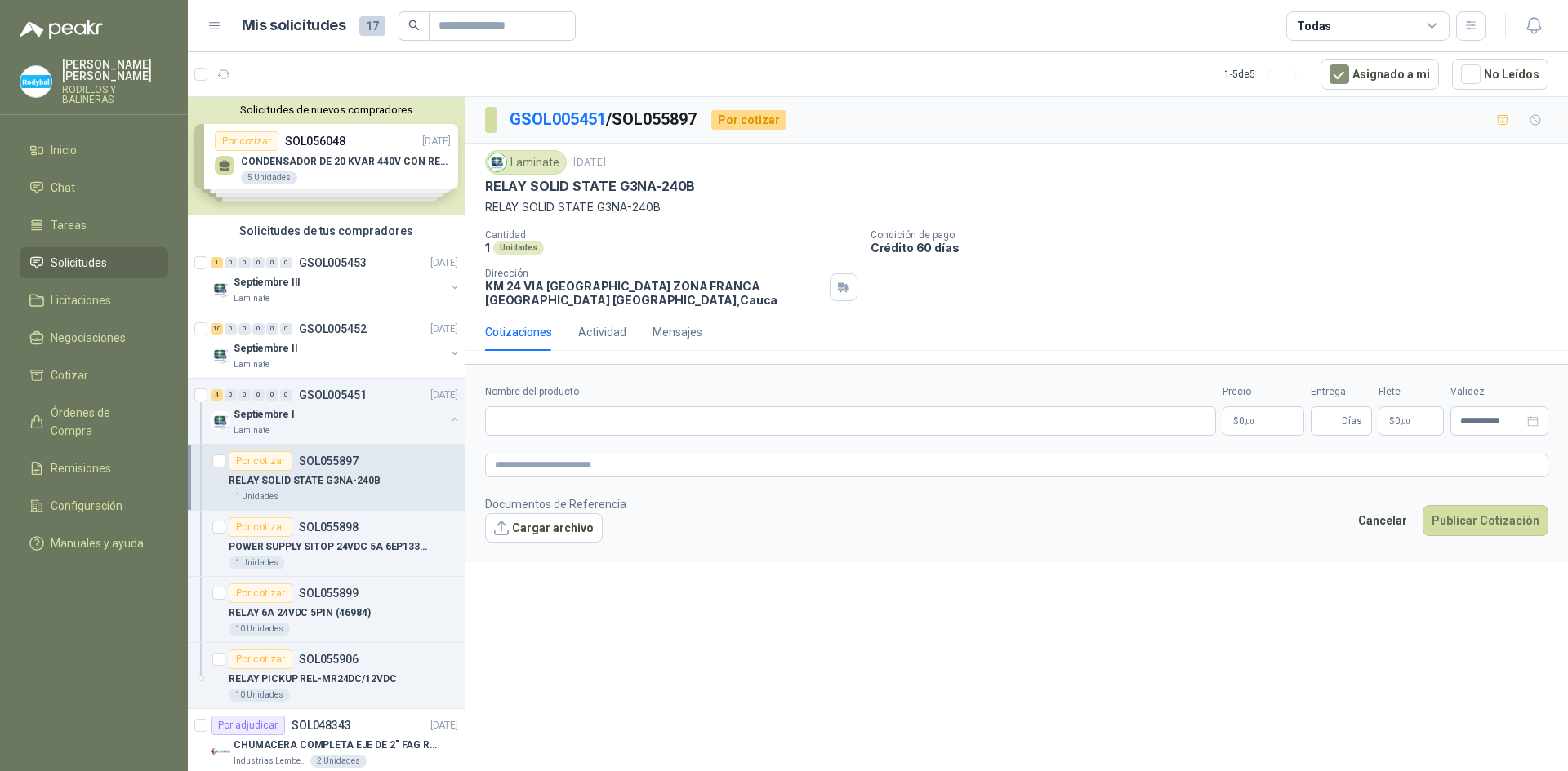
click at [1266, 425] on p "$ 0 ,00" at bounding box center [1263, 421] width 81 height 29
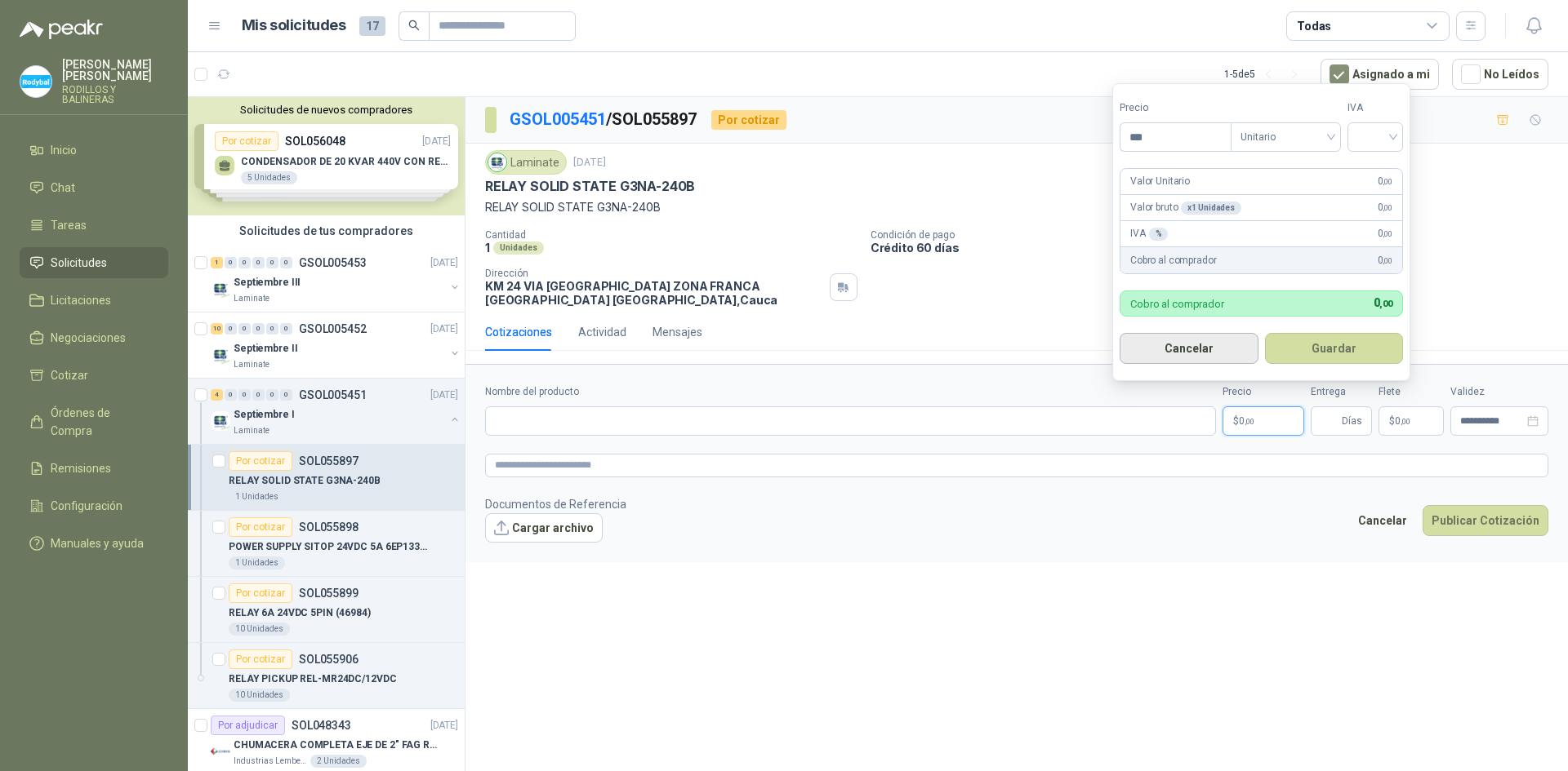
click at [1183, 341] on button "Cancelar" at bounding box center [1189, 348] width 139 height 31
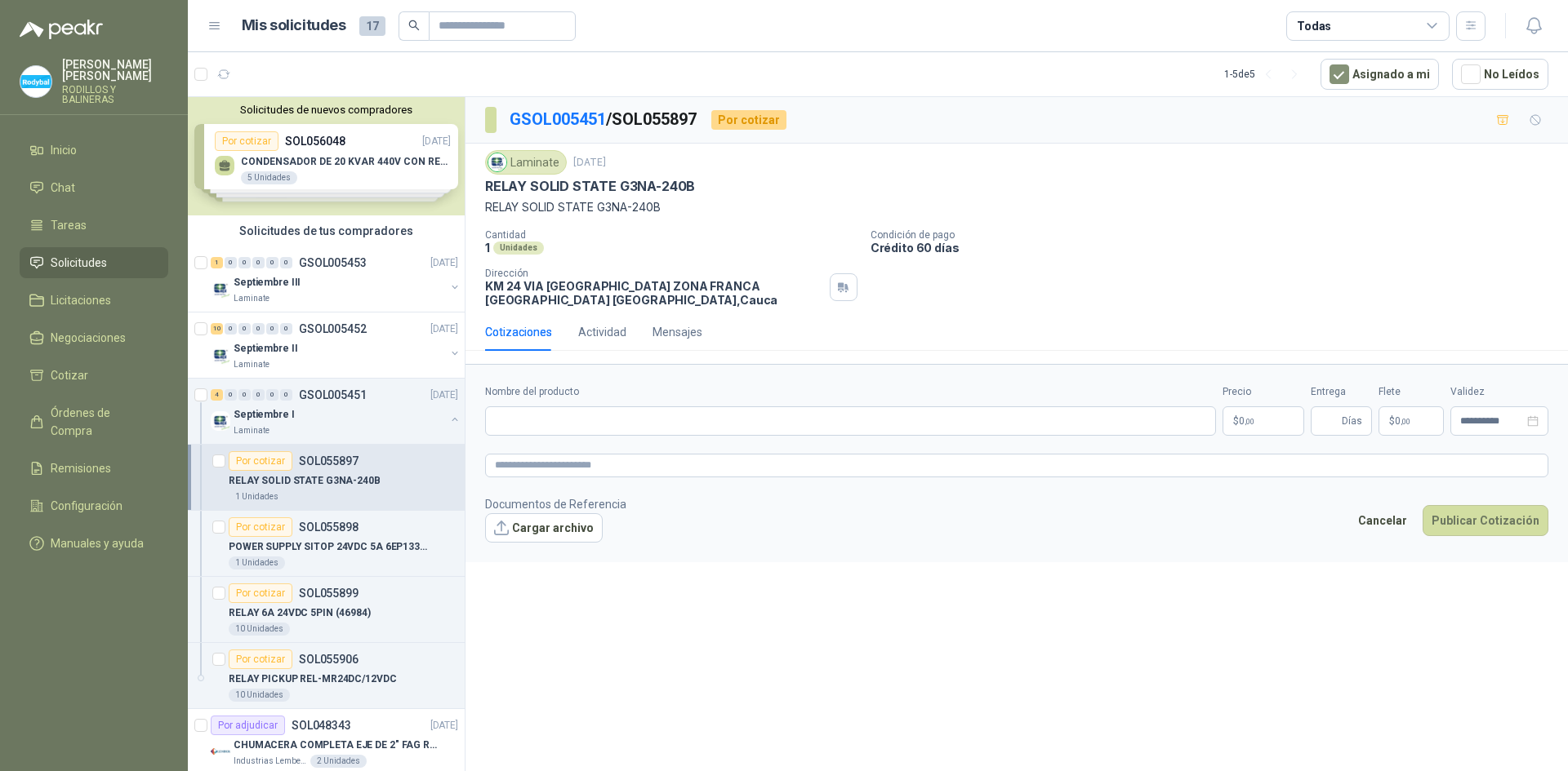
click at [95, 70] on p "[PERSON_NAME]" at bounding box center [115, 70] width 106 height 23
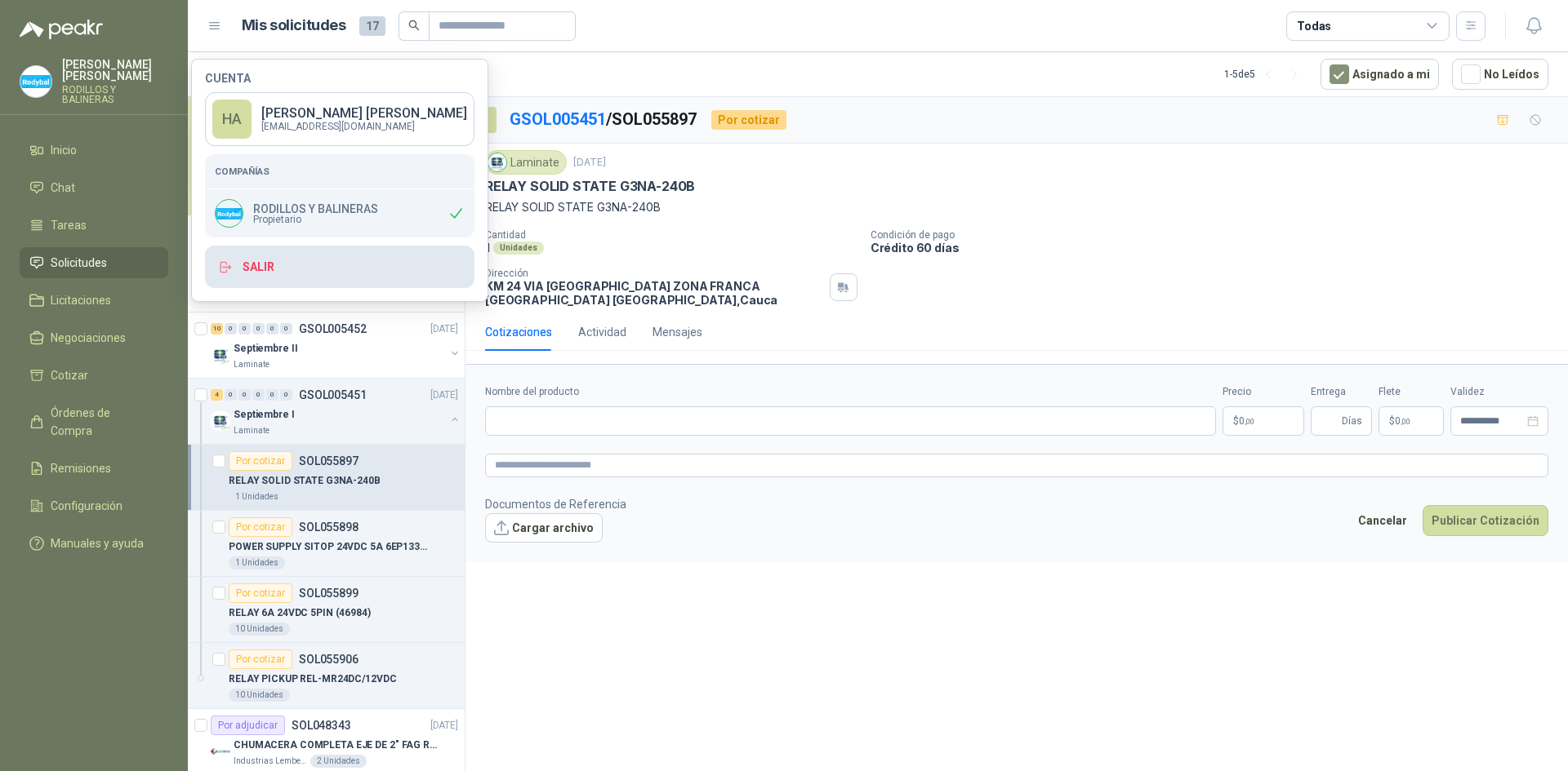
click at [366, 259] on button "Salir" at bounding box center [339, 266] width 269 height 43
